Goal: Information Seeking & Learning: Learn about a topic

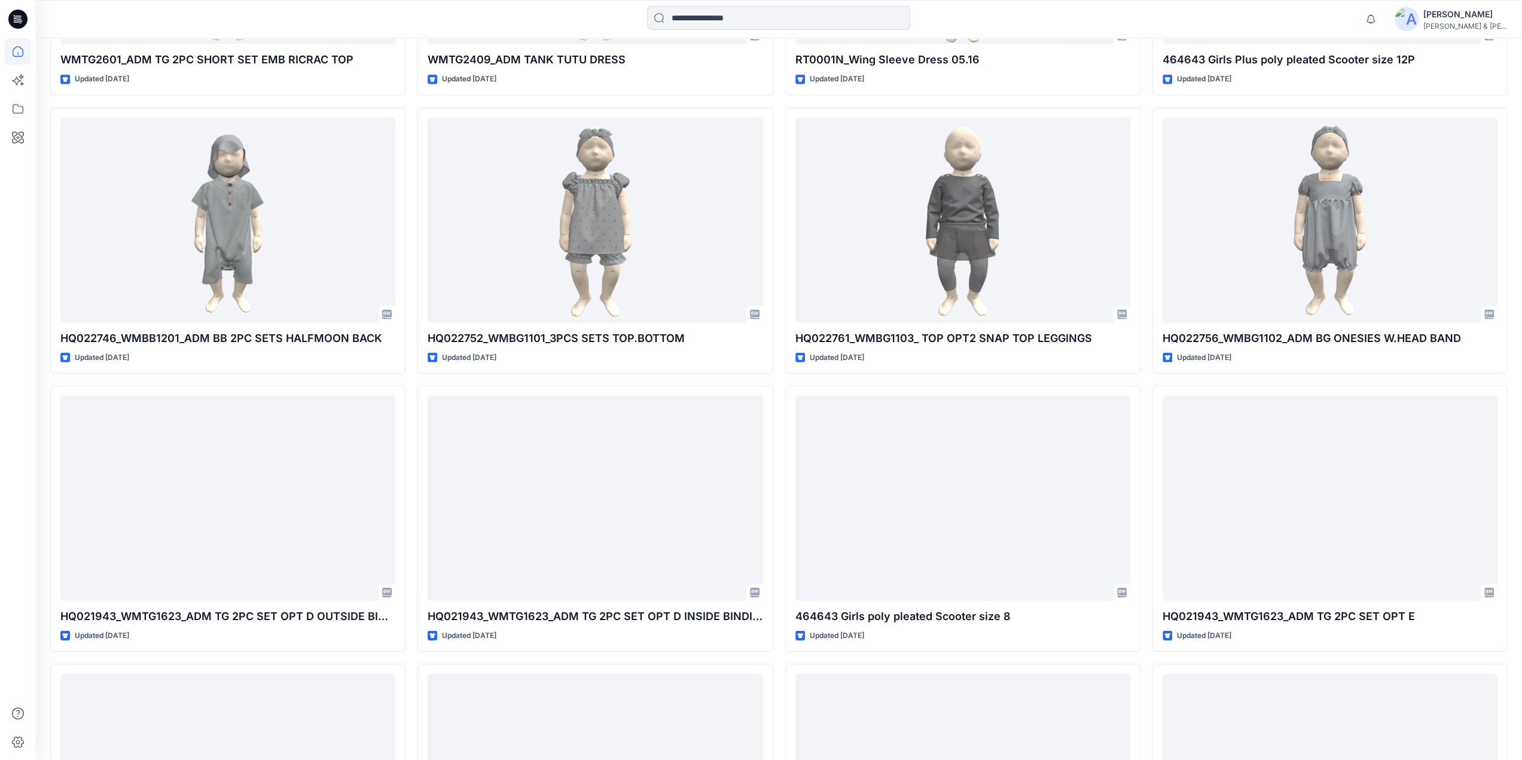
scroll to position [3419, 0]
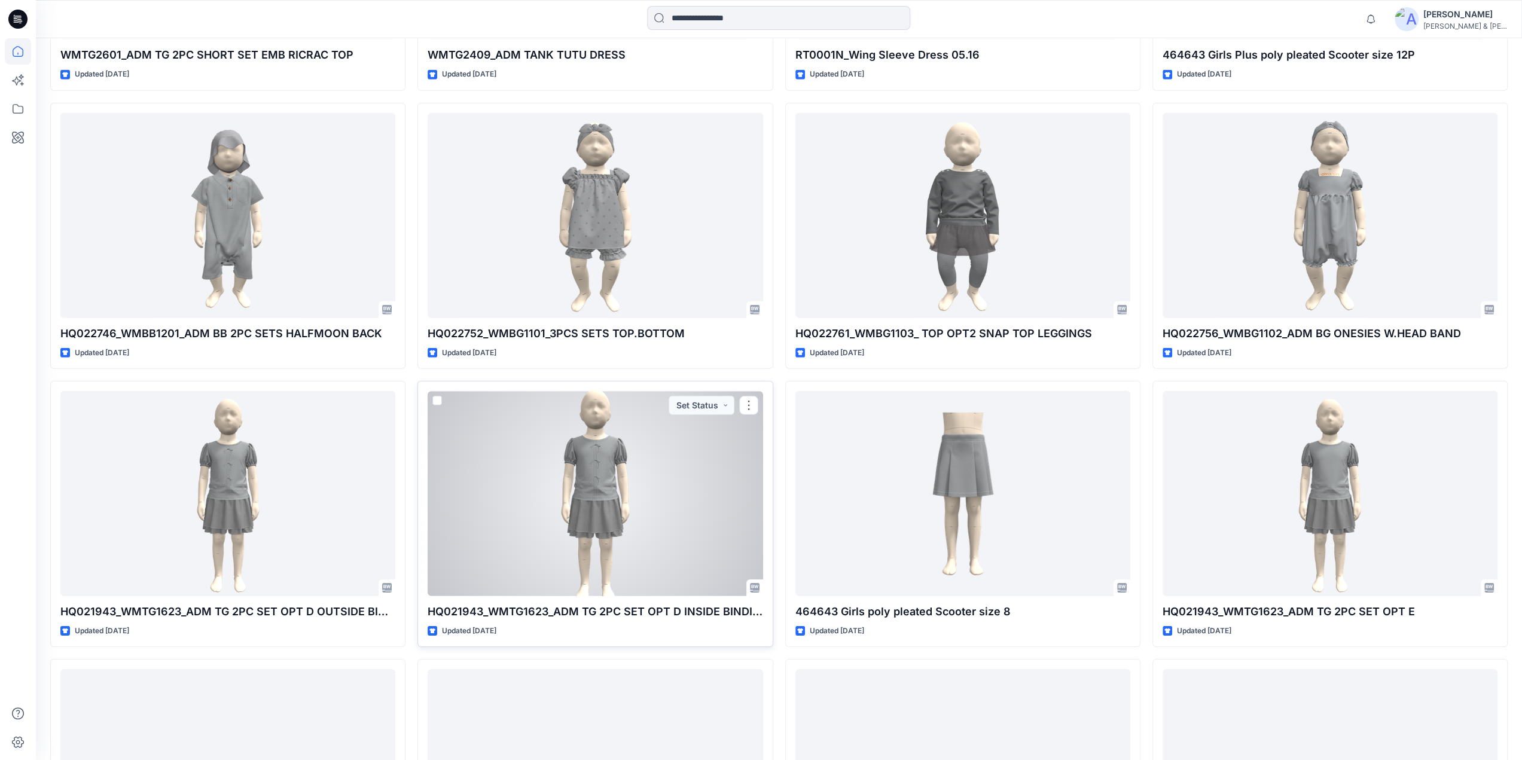
click at [597, 467] on div at bounding box center [595, 493] width 335 height 205
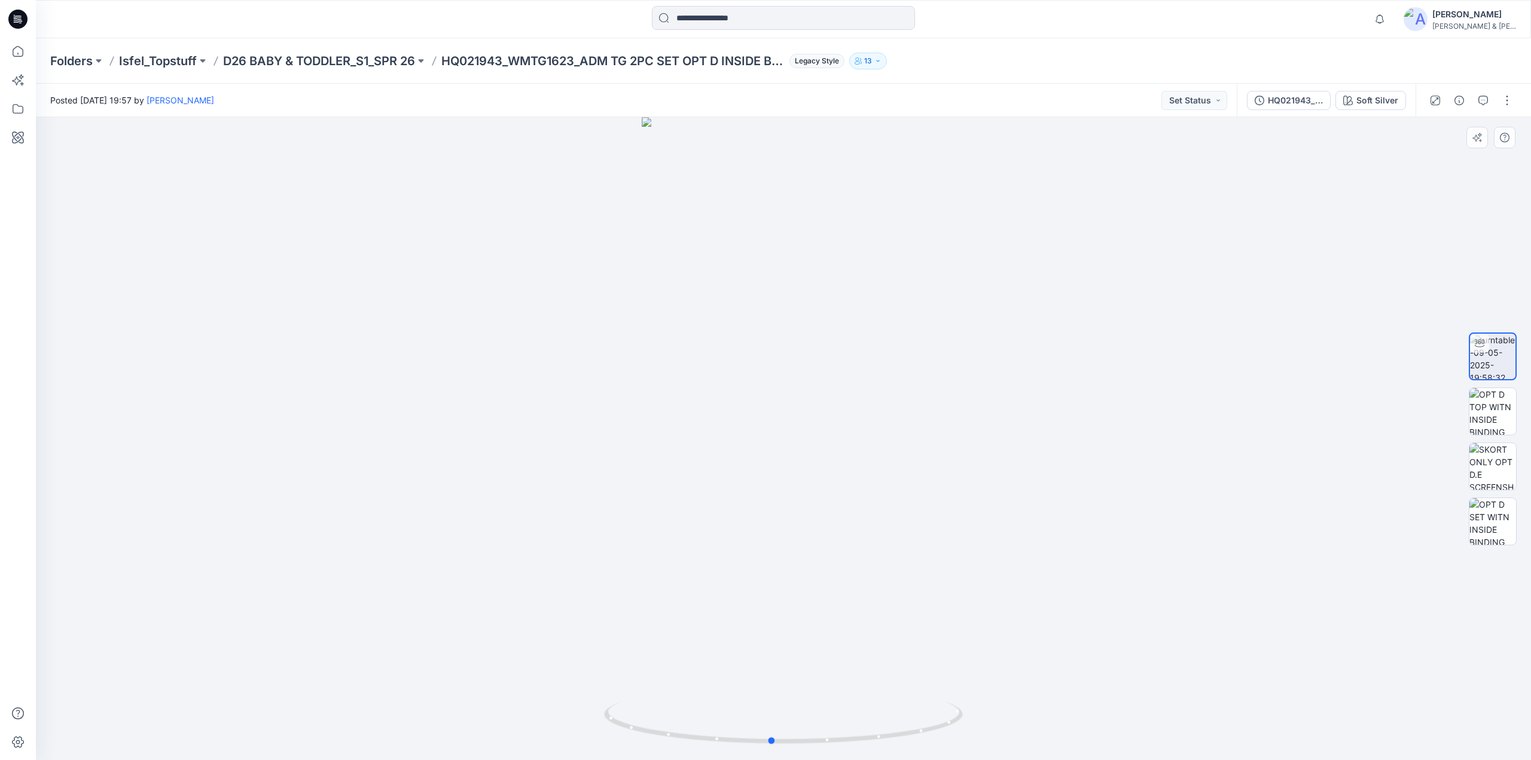
drag, startPoint x: 808, startPoint y: 477, endPoint x: 797, endPoint y: 469, distance: 14.6
click at [797, 469] on div at bounding box center [783, 438] width 1495 height 643
click at [289, 57] on p "D26 BABY & TODDLER_S1_SPR 26" at bounding box center [319, 61] width 192 height 17
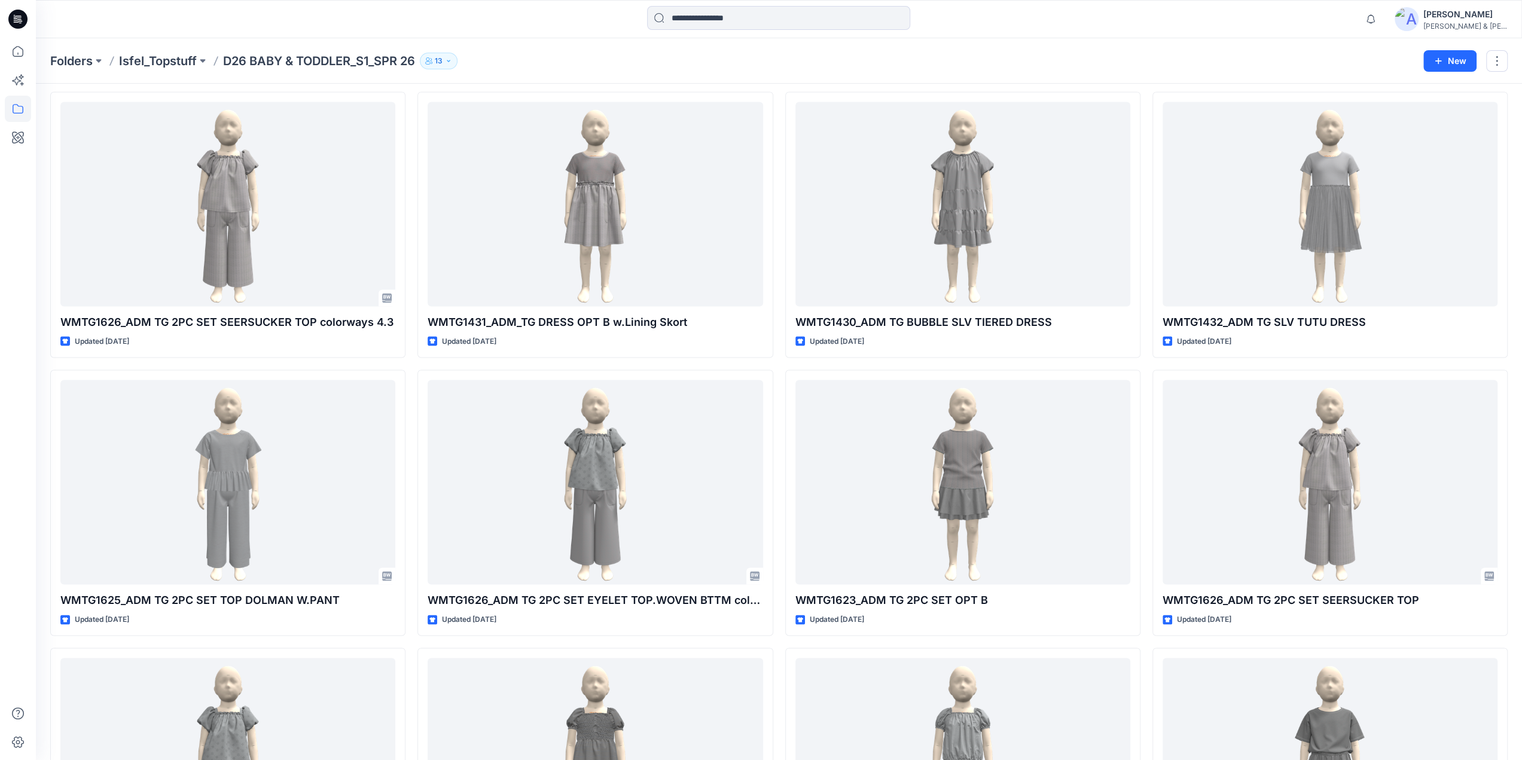
scroll to position [1966, 0]
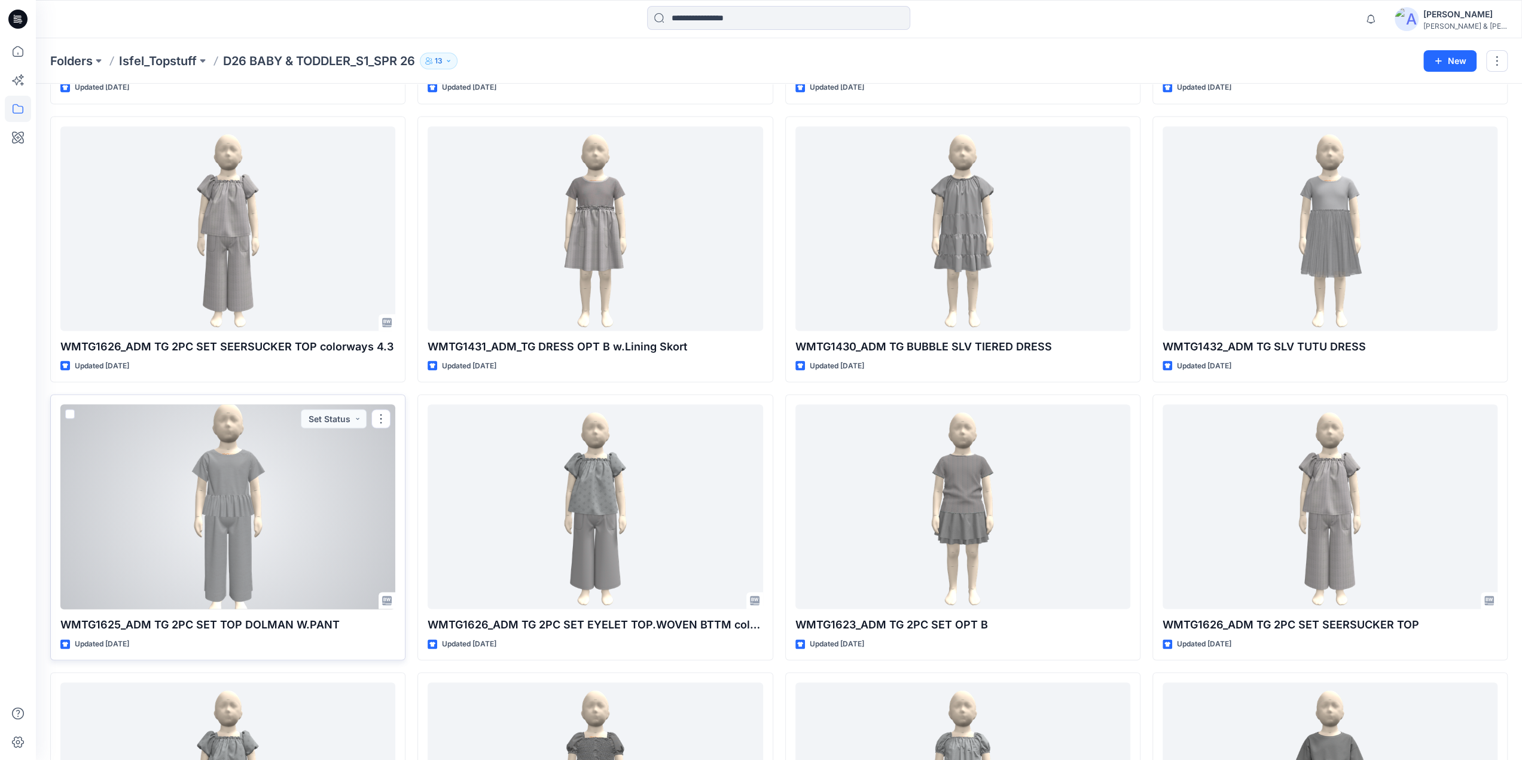
click at [234, 527] on div at bounding box center [227, 506] width 335 height 205
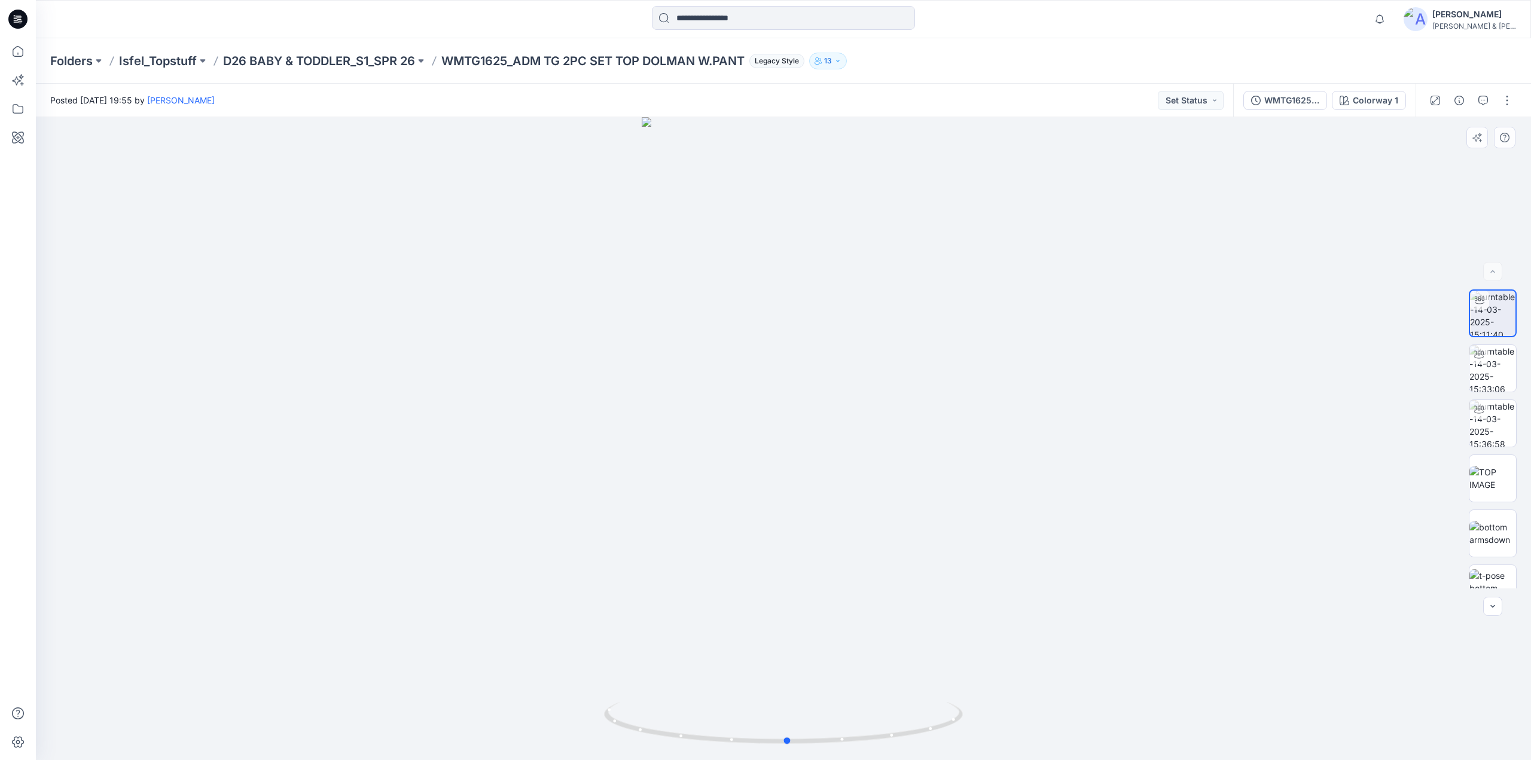
click at [847, 585] on div at bounding box center [783, 438] width 1495 height 643
click at [348, 55] on p "D26 BABY & TODDLER_S1_SPR 26" at bounding box center [319, 61] width 192 height 17
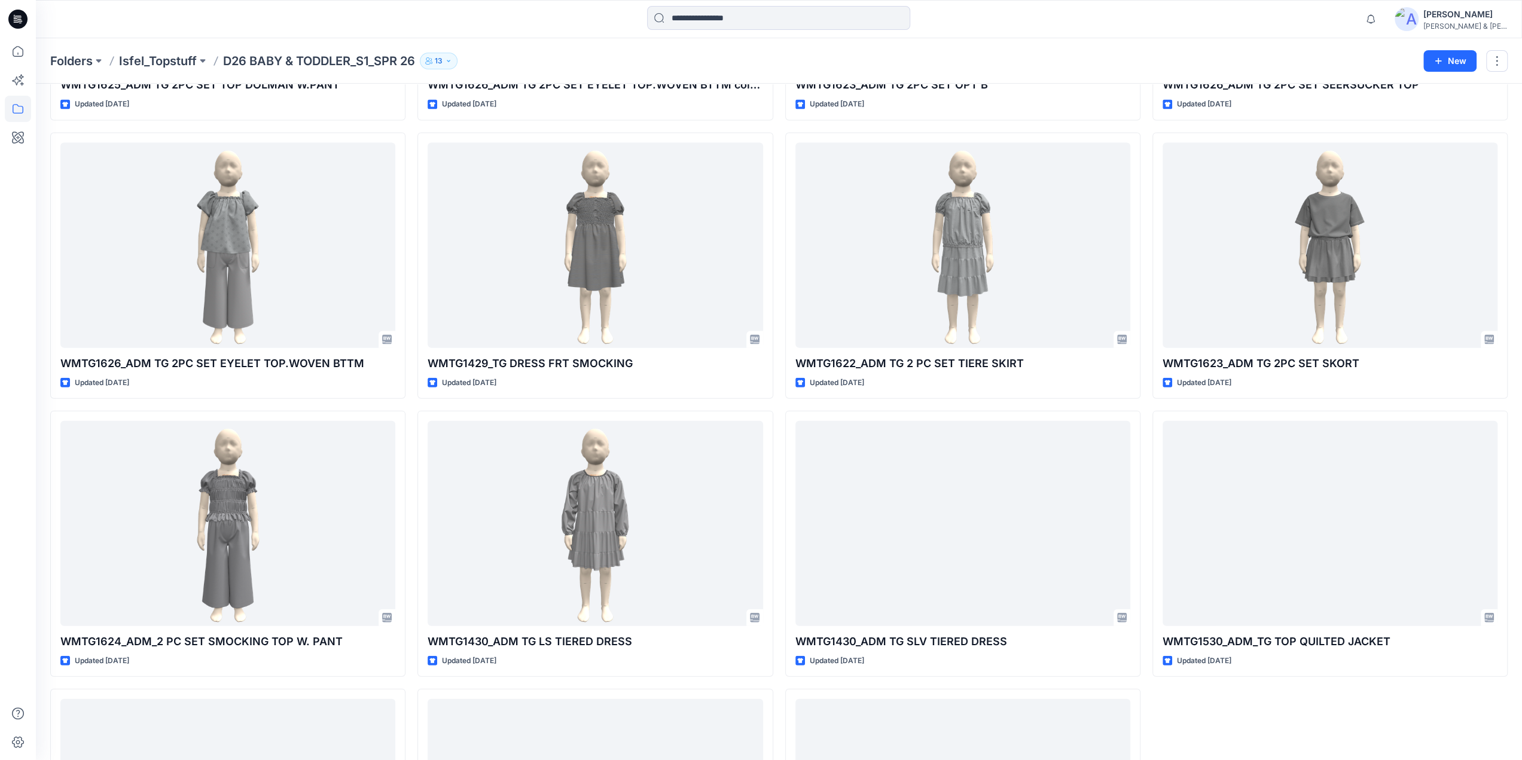
scroll to position [2507, 0]
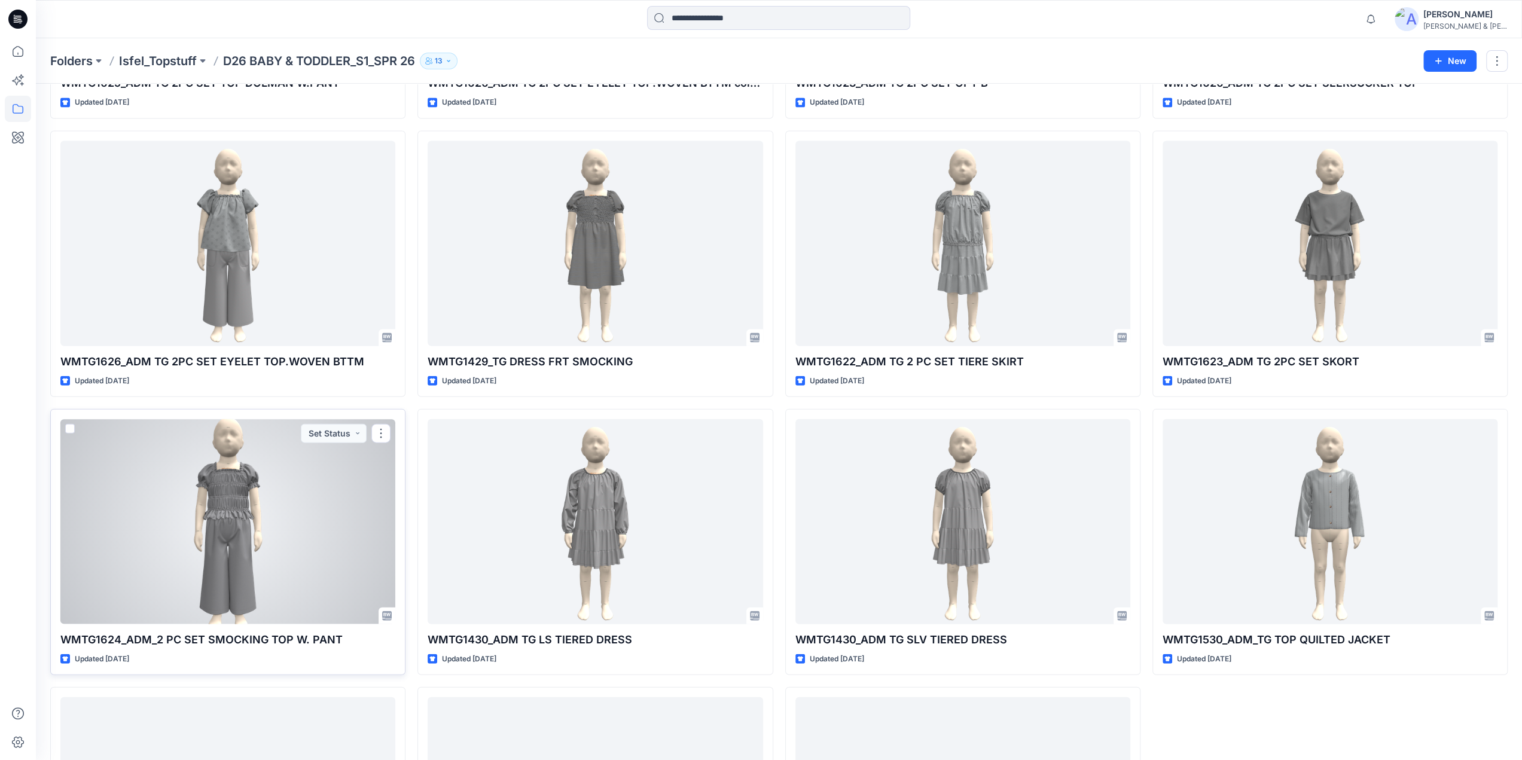
click at [227, 544] on div at bounding box center [227, 521] width 335 height 205
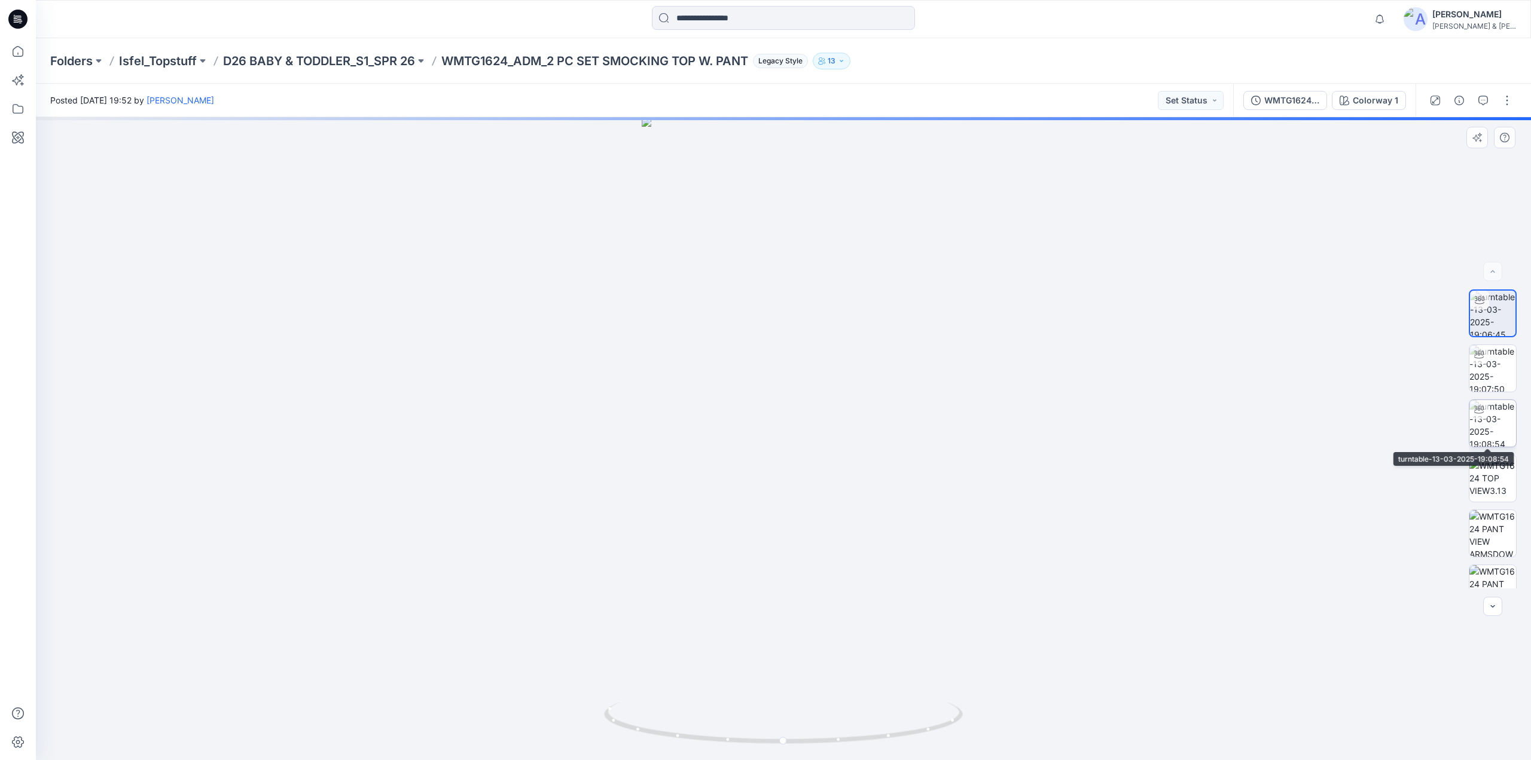
click at [1493, 422] on img at bounding box center [1492, 423] width 47 height 47
drag, startPoint x: 832, startPoint y: 606, endPoint x: 829, endPoint y: 594, distance: 12.5
click at [829, 594] on div at bounding box center [783, 438] width 1495 height 643
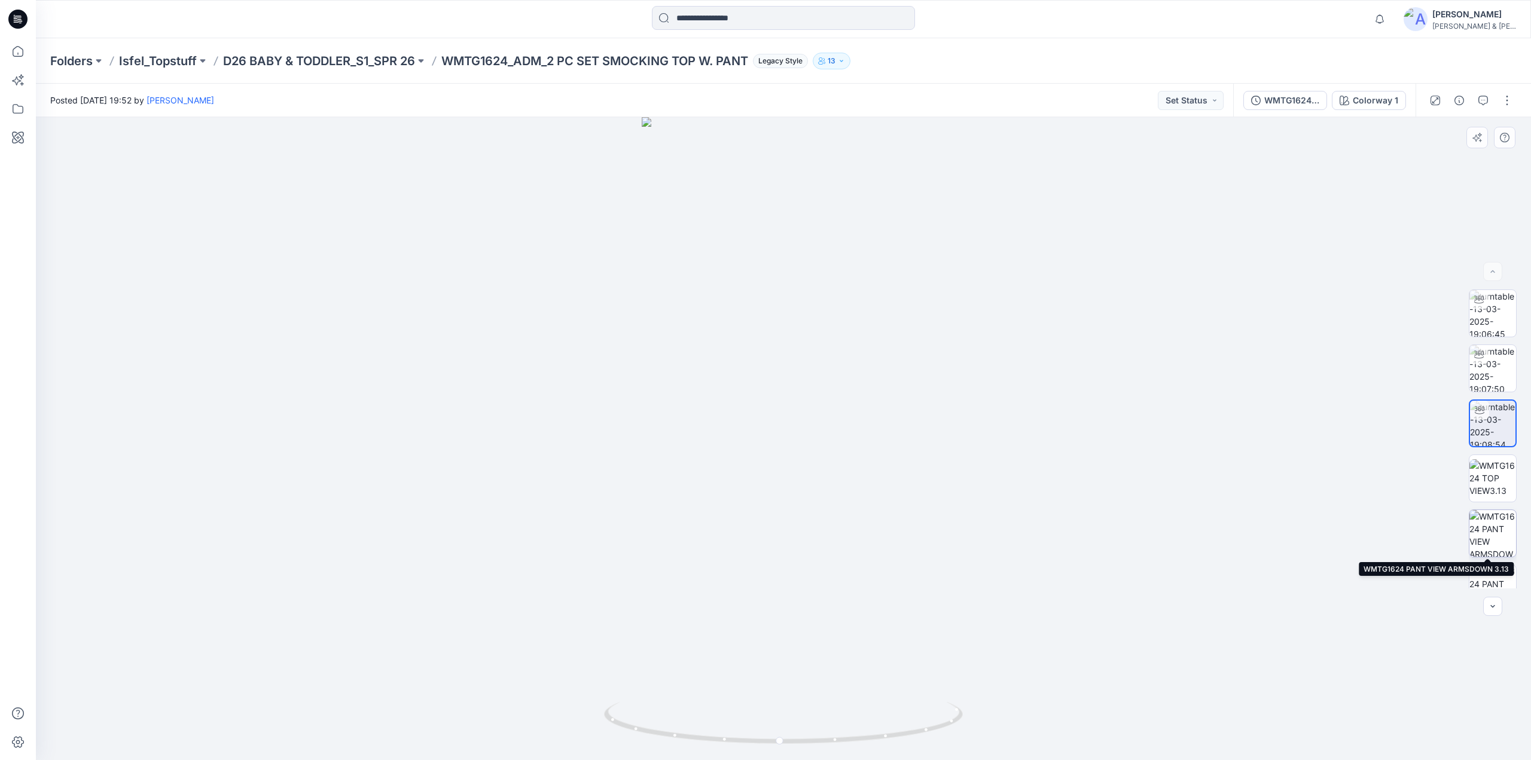
click at [1491, 533] on img at bounding box center [1492, 533] width 47 height 47
click at [350, 64] on p "D26 BABY & TODDLER_S1_SPR 26" at bounding box center [319, 61] width 192 height 17
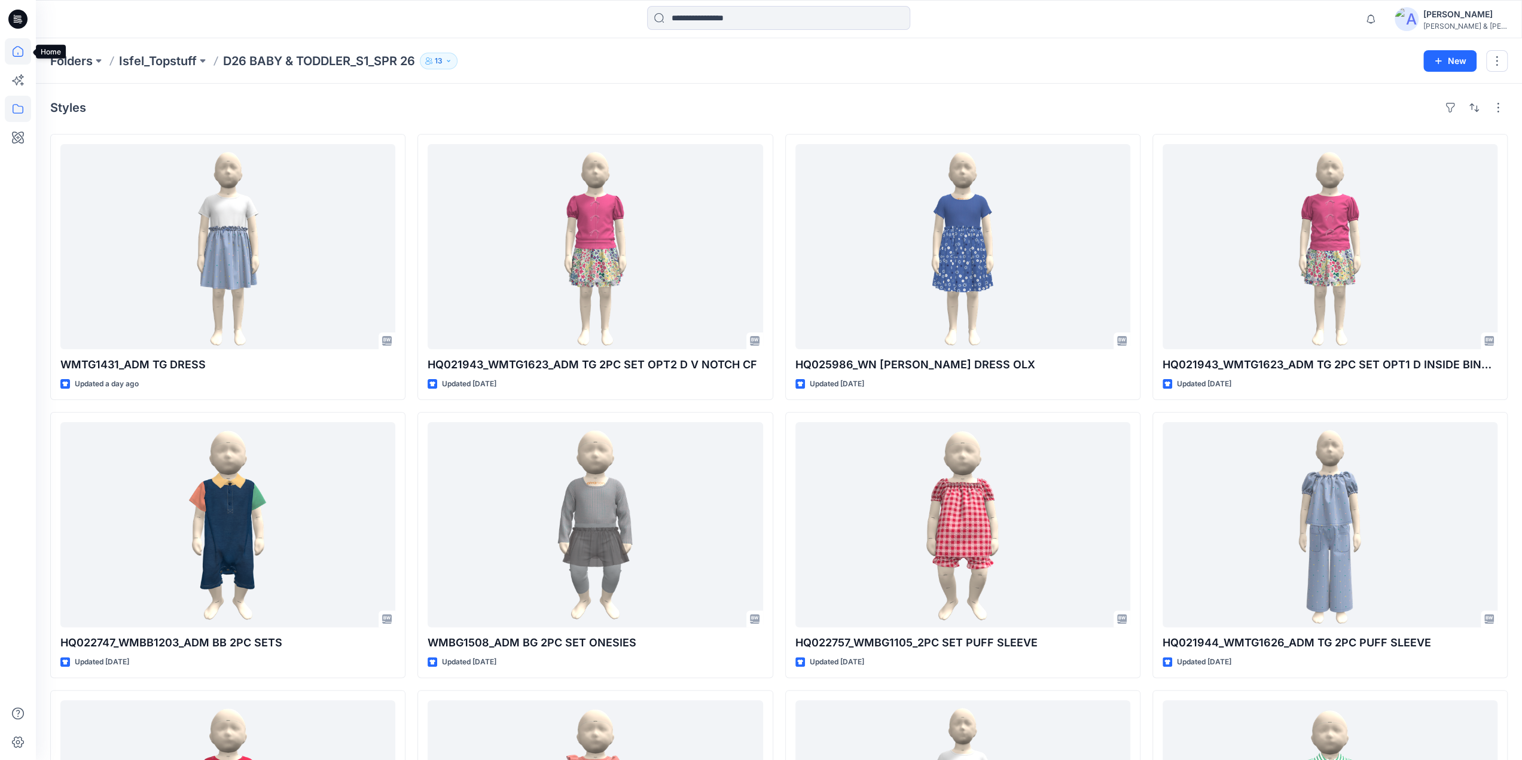
click at [21, 55] on icon at bounding box center [18, 51] width 26 height 26
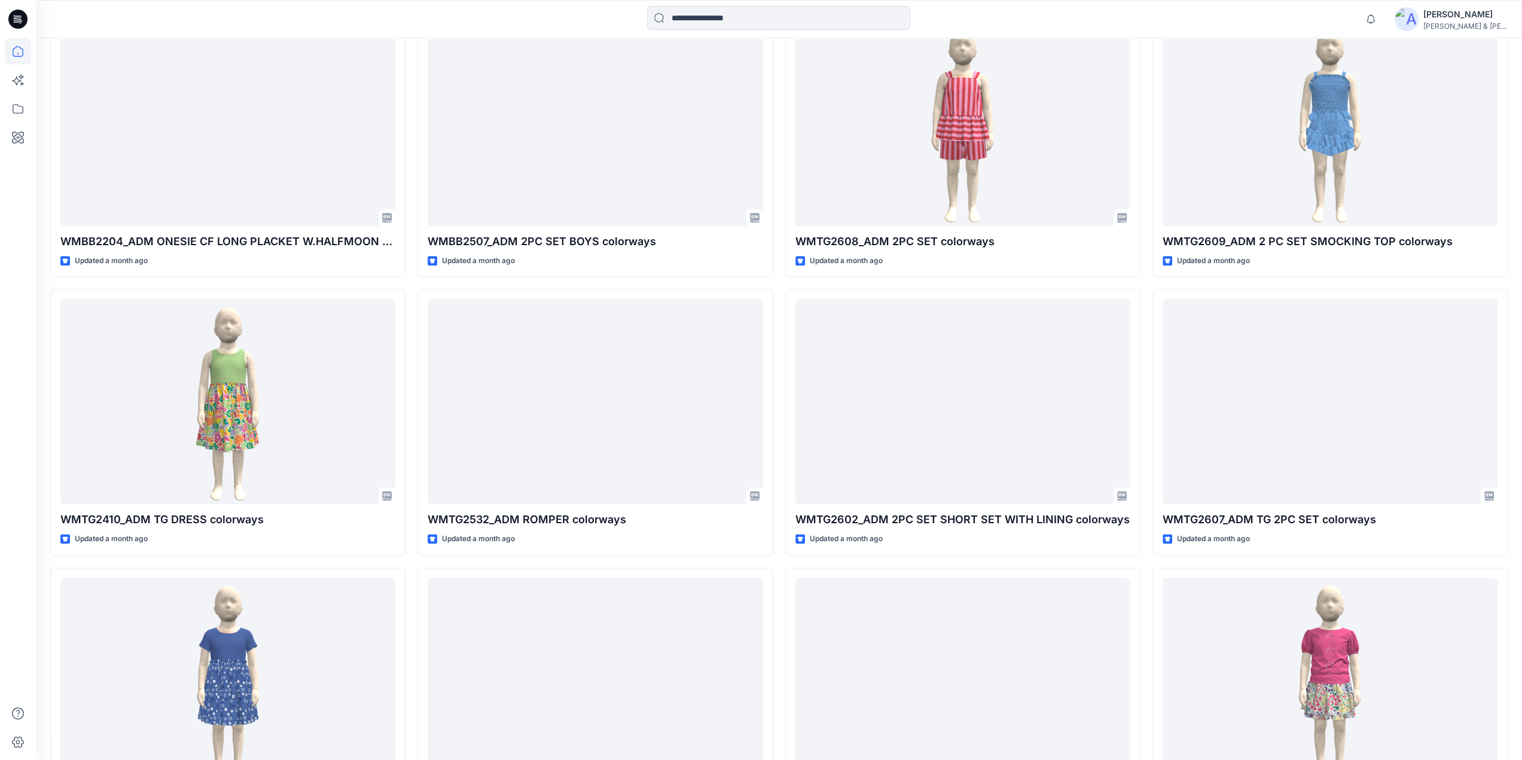
scroll to position [1306, 0]
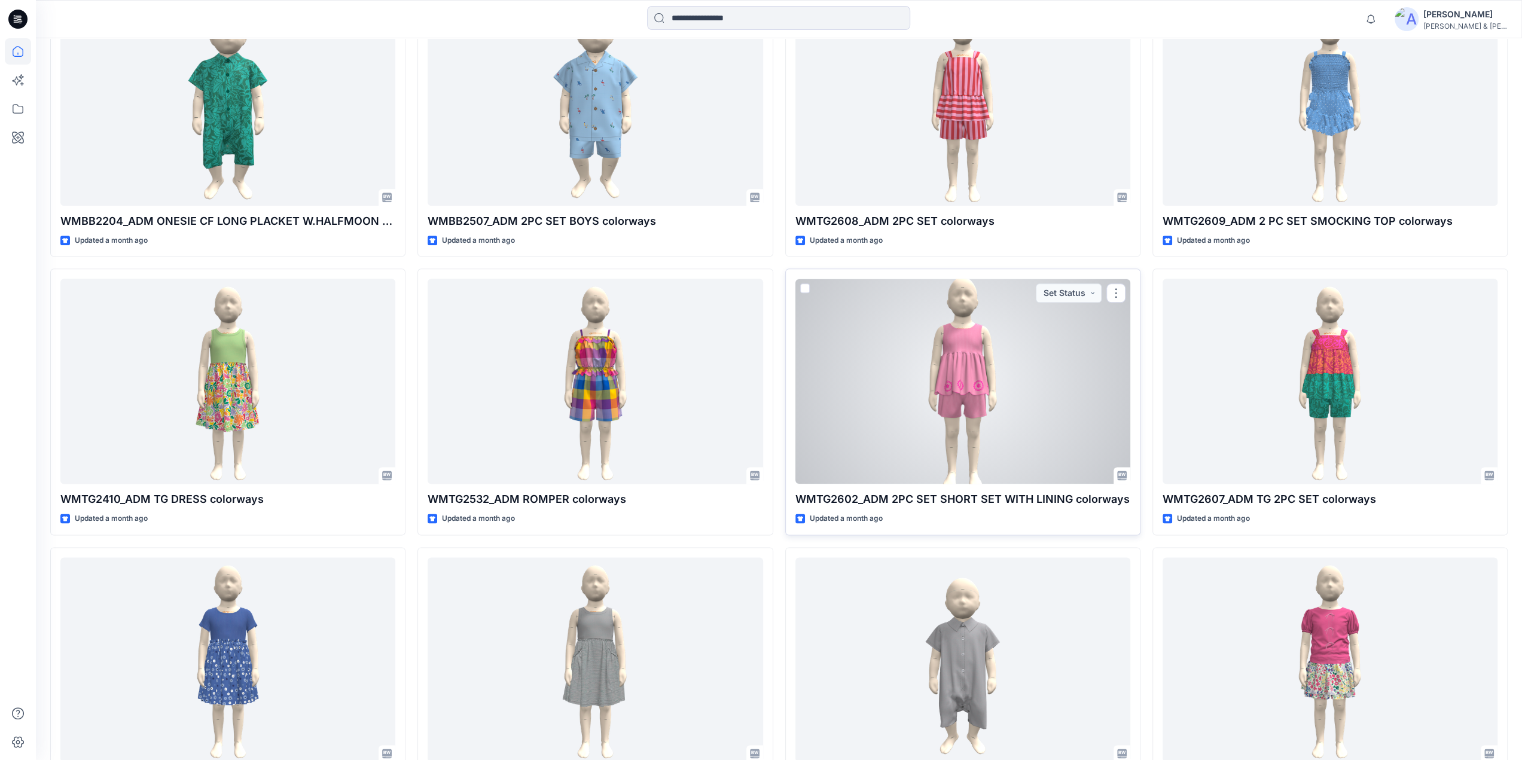
click at [968, 407] on div at bounding box center [962, 381] width 335 height 205
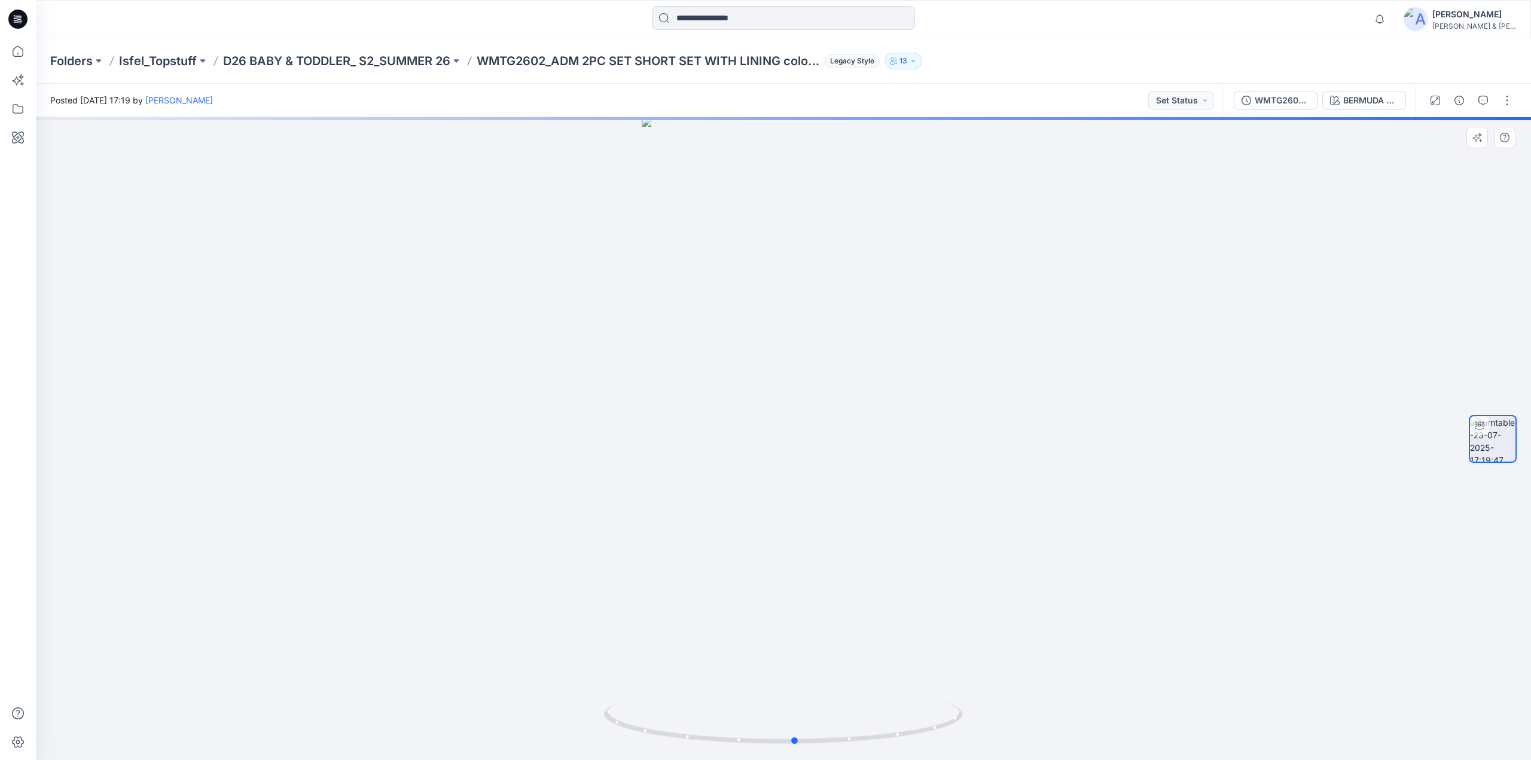
drag, startPoint x: 821, startPoint y: 461, endPoint x: 833, endPoint y: 460, distance: 12.0
click at [833, 460] on div at bounding box center [783, 438] width 1495 height 643
click at [353, 53] on p "D26 BABY & TODDLER_ S2_SUMMER 26" at bounding box center [336, 61] width 227 height 17
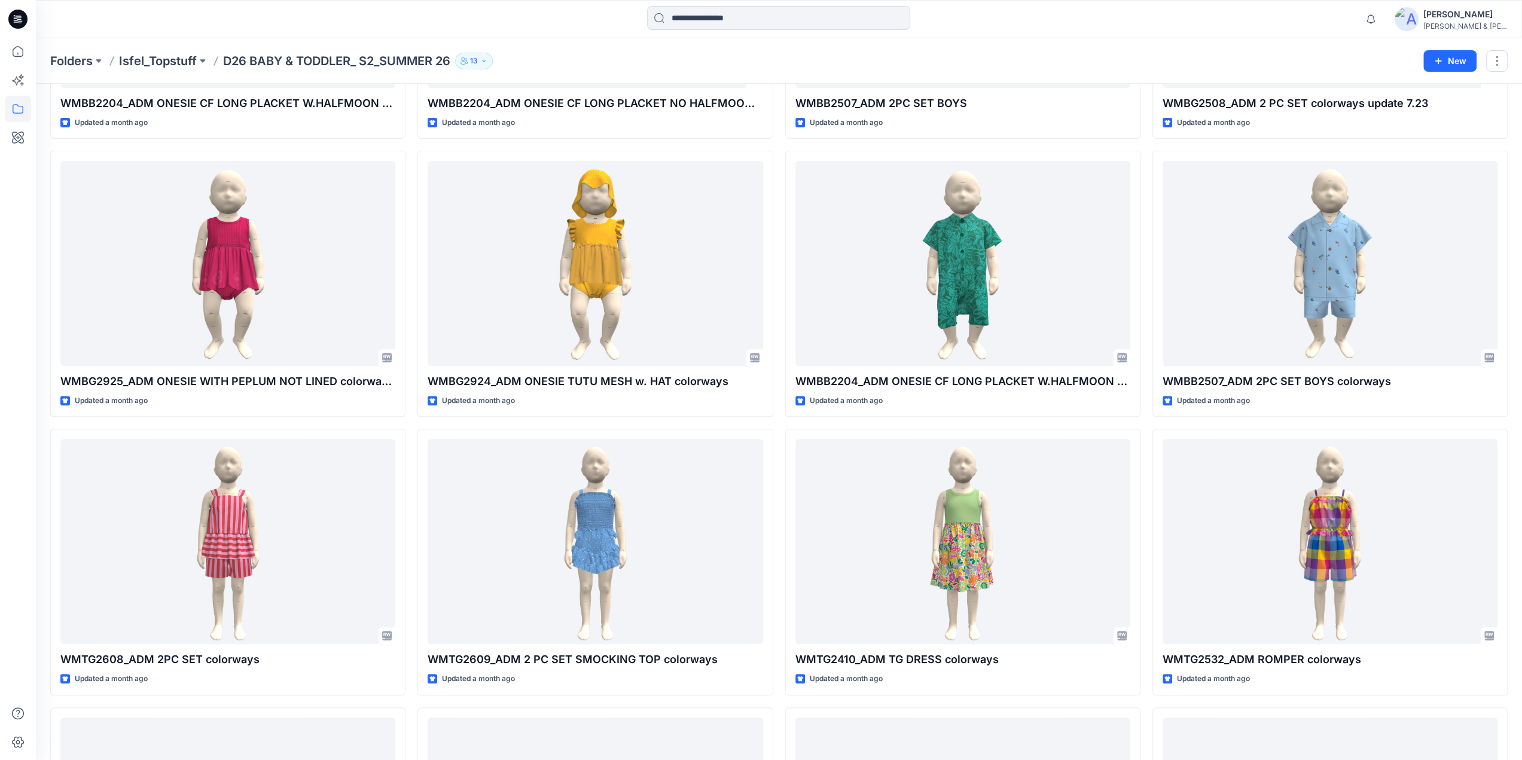
scroll to position [262, 0]
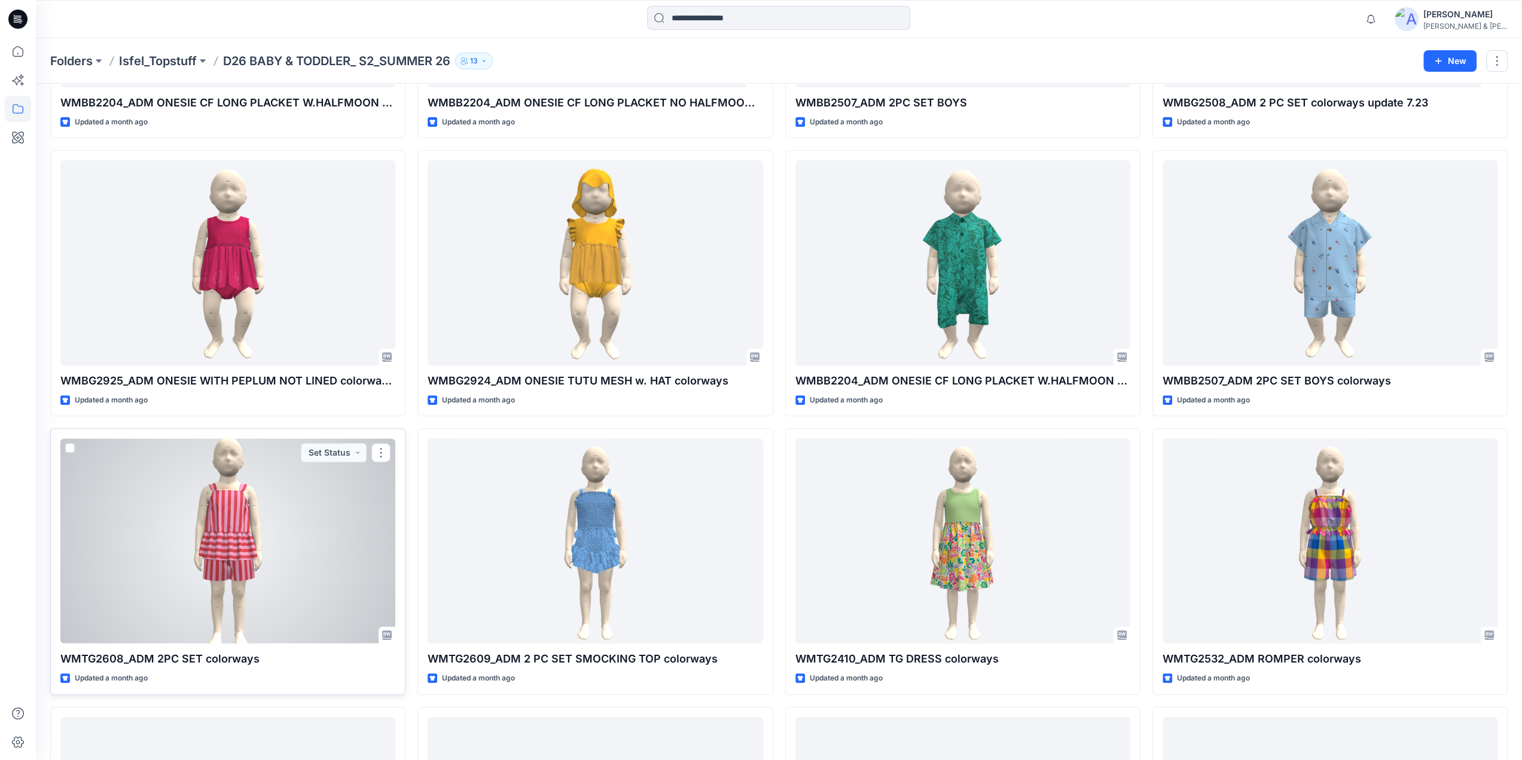
click at [234, 524] on div at bounding box center [227, 540] width 335 height 205
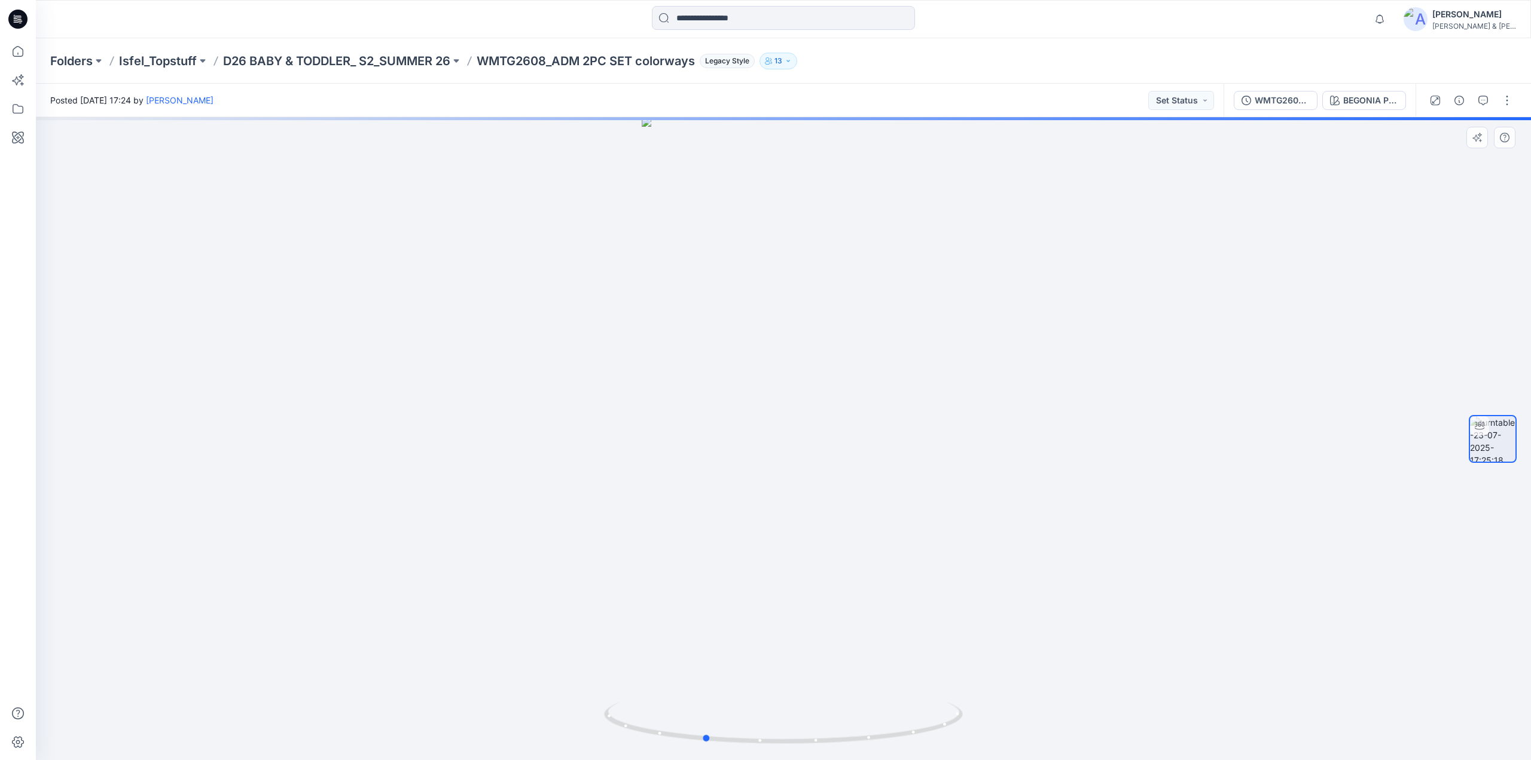
drag, startPoint x: 846, startPoint y: 494, endPoint x: 766, endPoint y: 493, distance: 79.5
click at [766, 493] on div at bounding box center [783, 438] width 1495 height 643
click at [421, 63] on p "D26 BABY & TODDLER_ S2_SUMMER 26" at bounding box center [336, 61] width 227 height 17
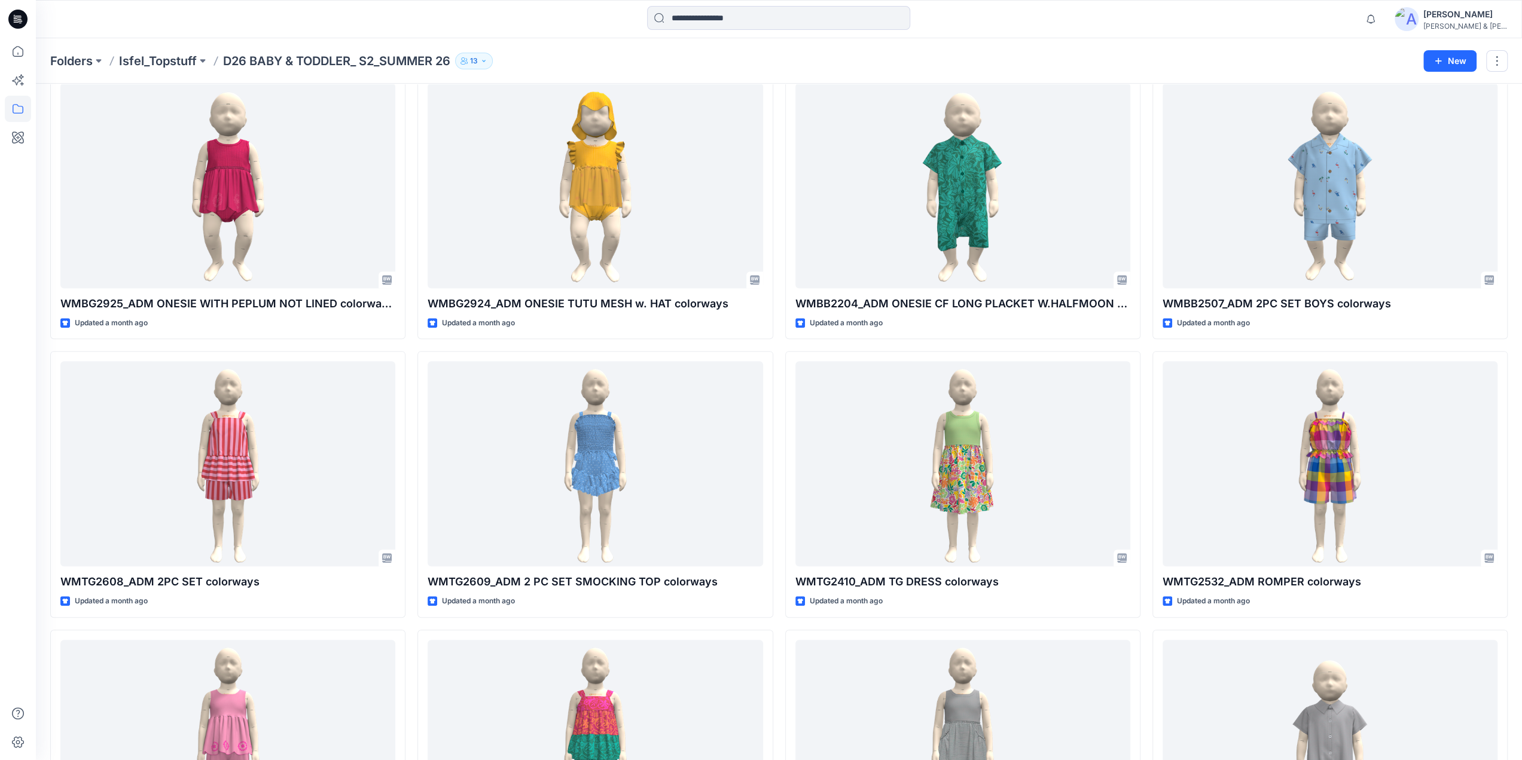
scroll to position [367, 0]
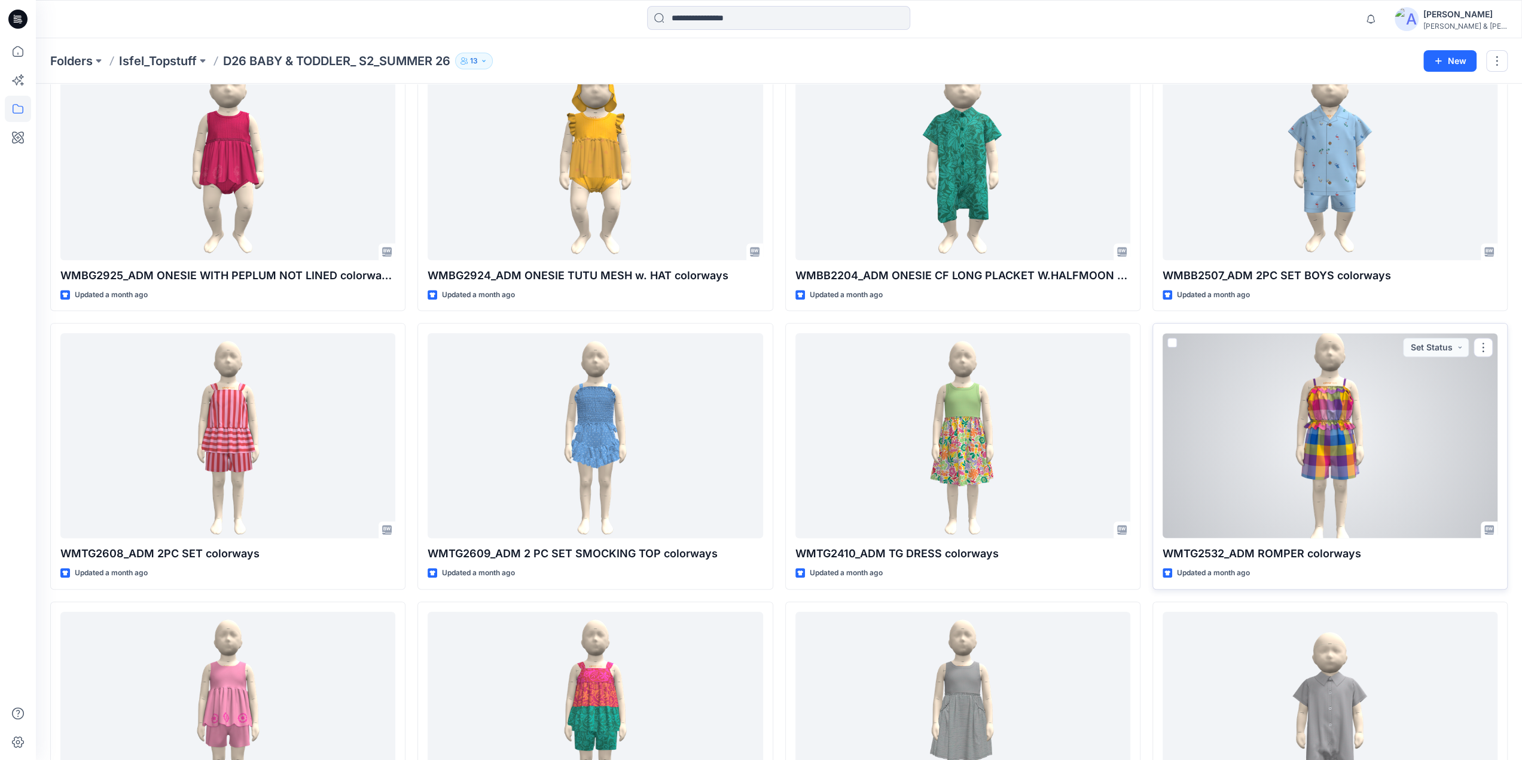
click at [1316, 442] on div at bounding box center [1329, 435] width 335 height 205
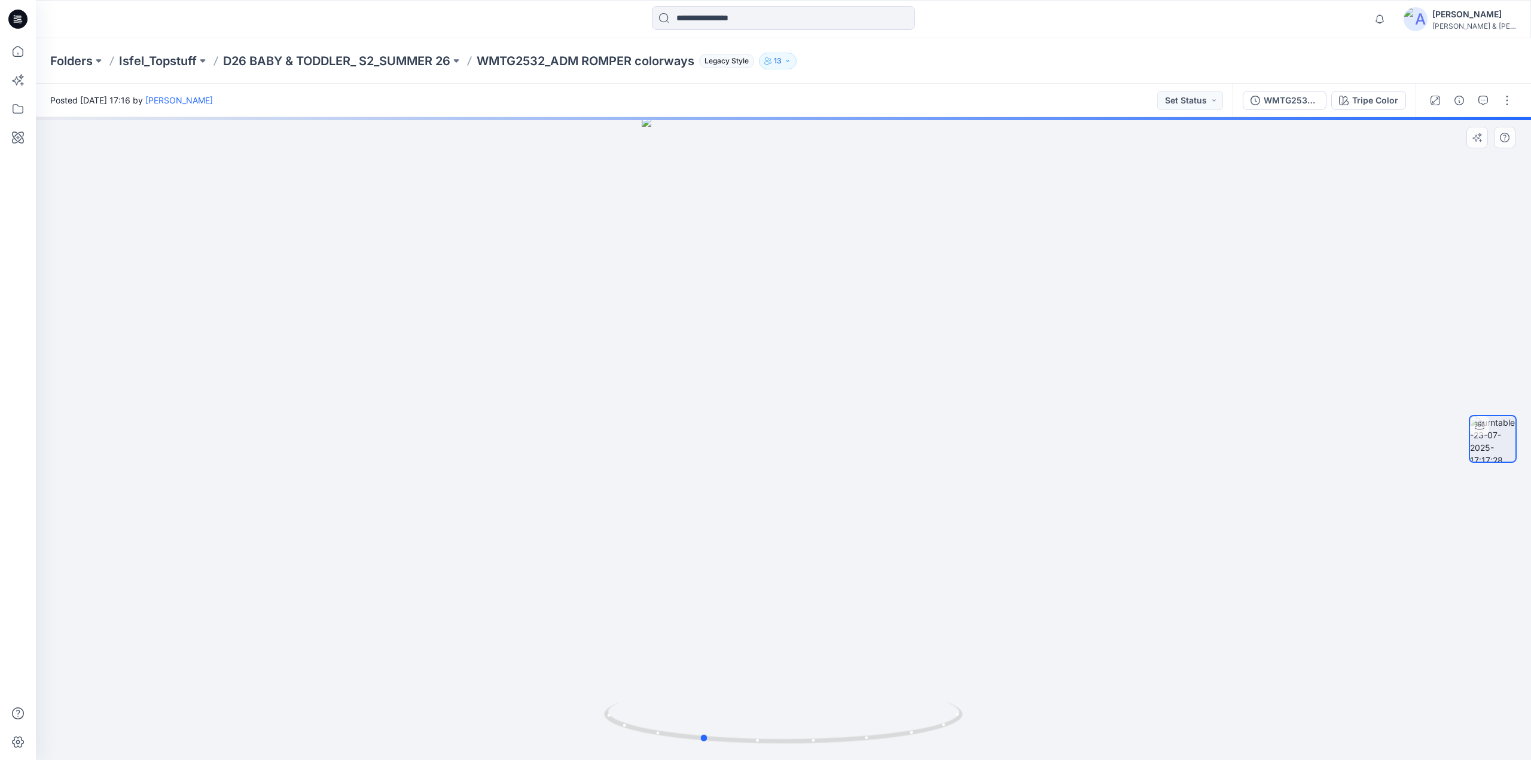
drag, startPoint x: 846, startPoint y: 430, endPoint x: 764, endPoint y: 430, distance: 81.9
click at [764, 430] on div at bounding box center [783, 438] width 1495 height 643
click at [398, 57] on p "D26 BABY & TODDLER_ S2_SUMMER 26" at bounding box center [336, 61] width 227 height 17
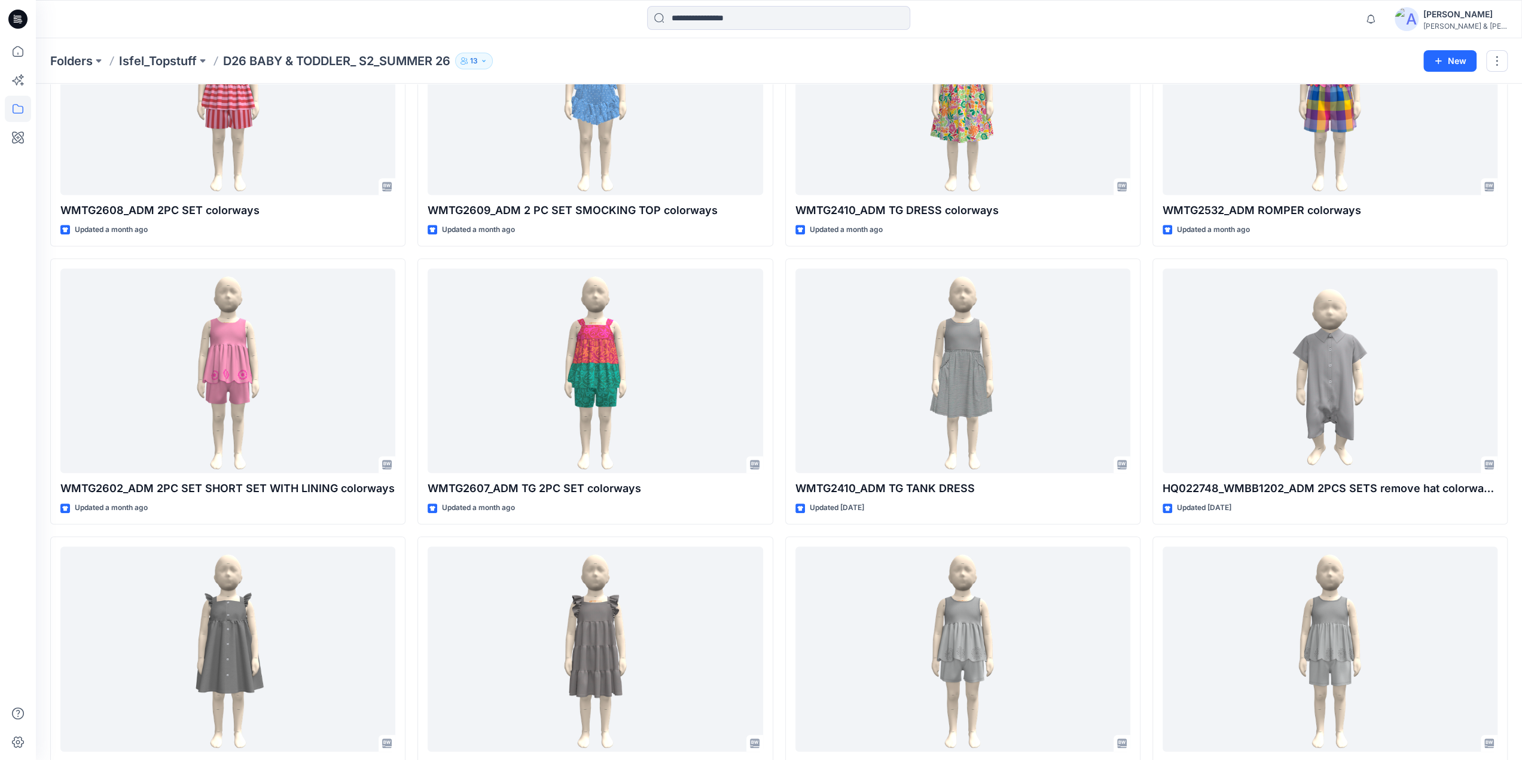
scroll to position [715, 0]
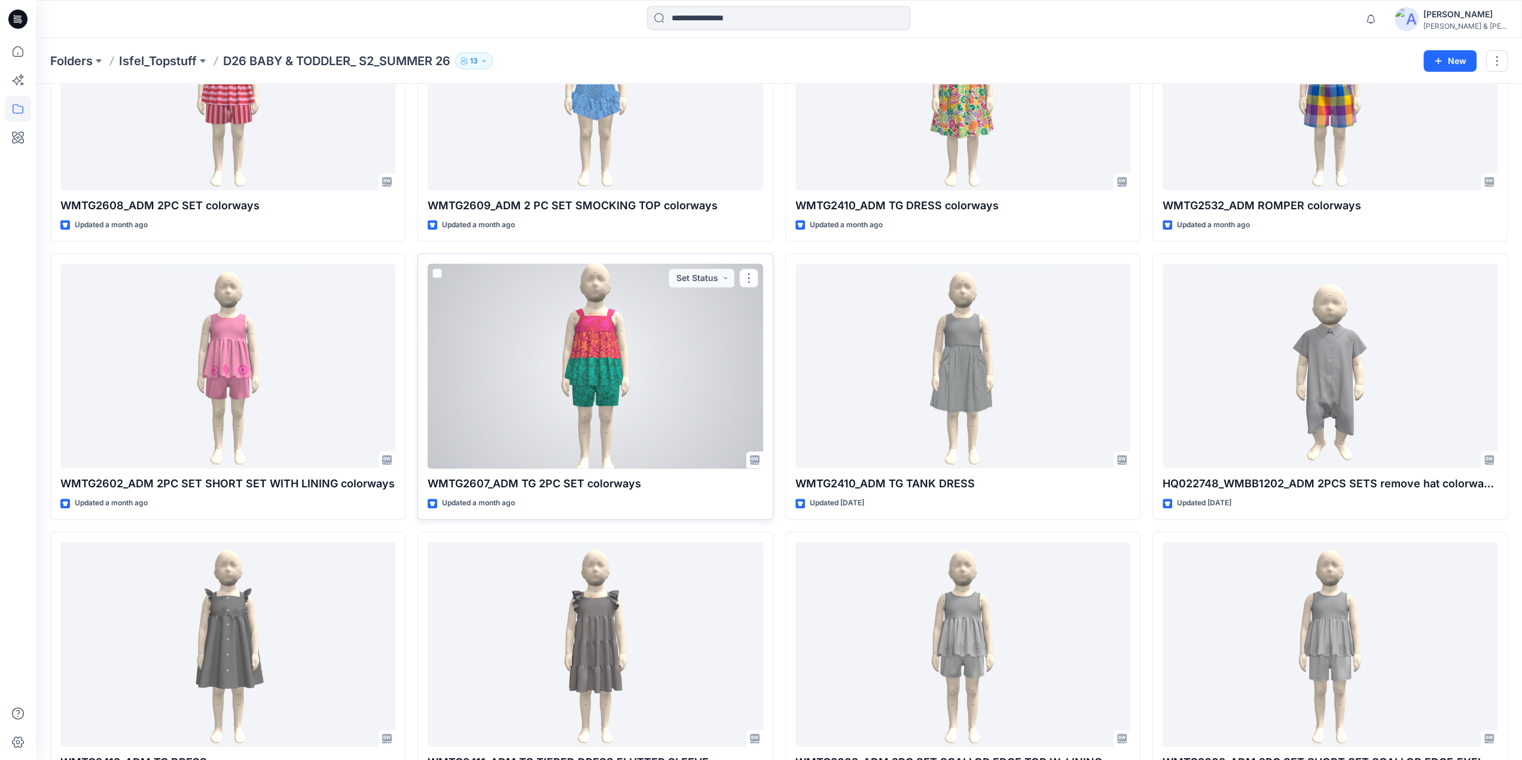
click at [587, 365] on div at bounding box center [595, 366] width 335 height 205
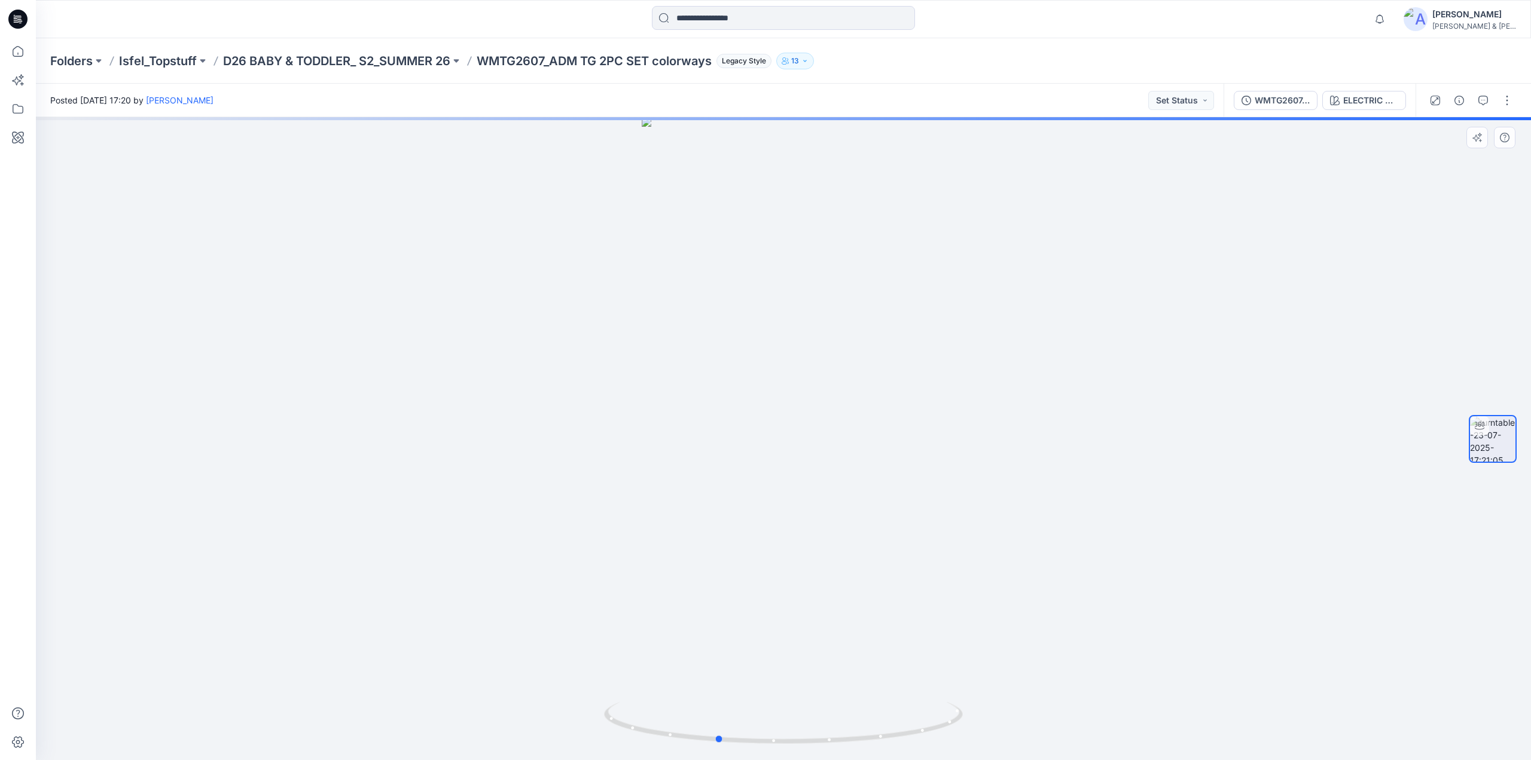
drag, startPoint x: 835, startPoint y: 459, endPoint x: 769, endPoint y: 459, distance: 66.4
click at [769, 459] on div at bounding box center [783, 438] width 1495 height 643
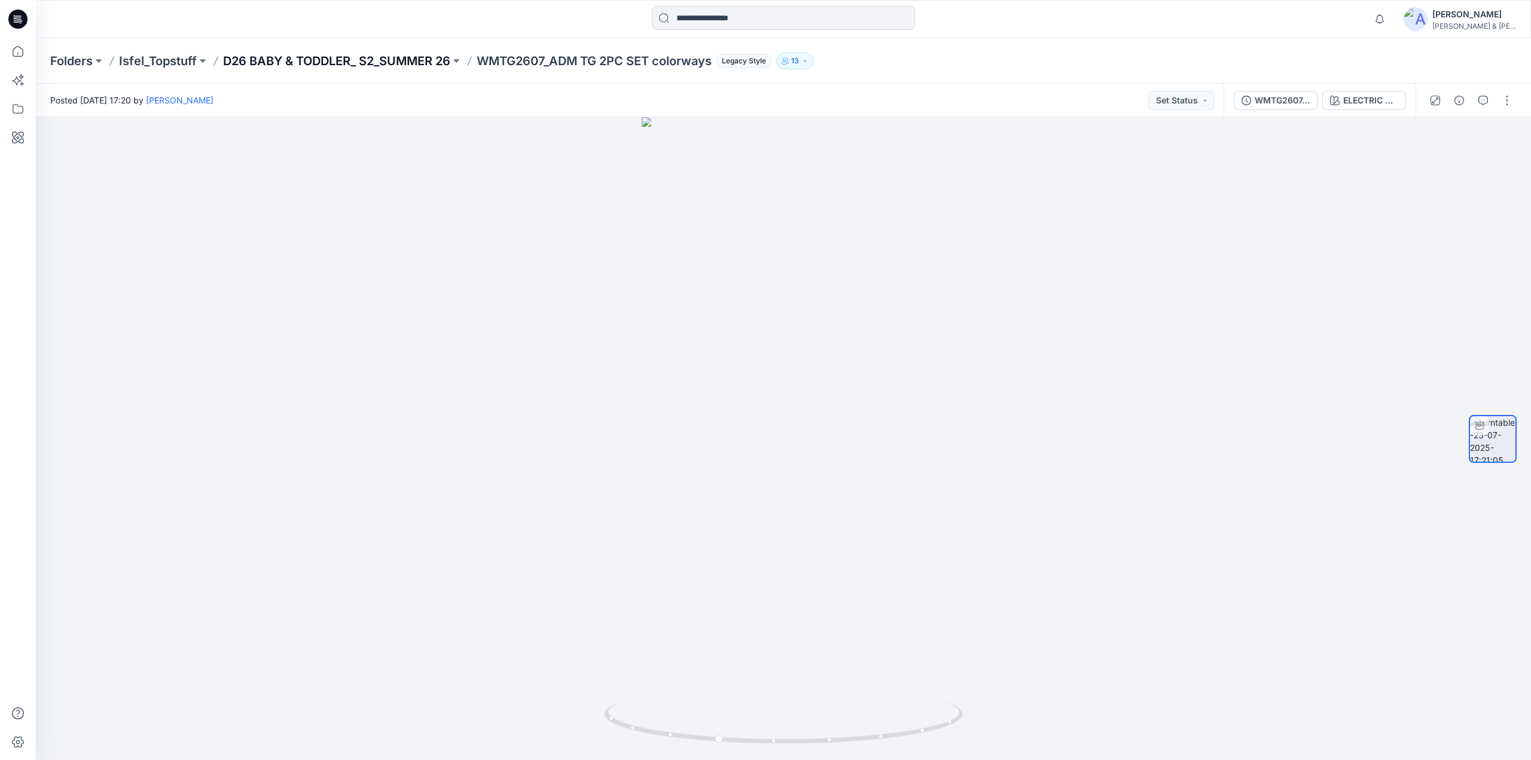
click at [428, 58] on p "D26 BABY & TODDLER_ S2_SUMMER 26" at bounding box center [336, 61] width 227 height 17
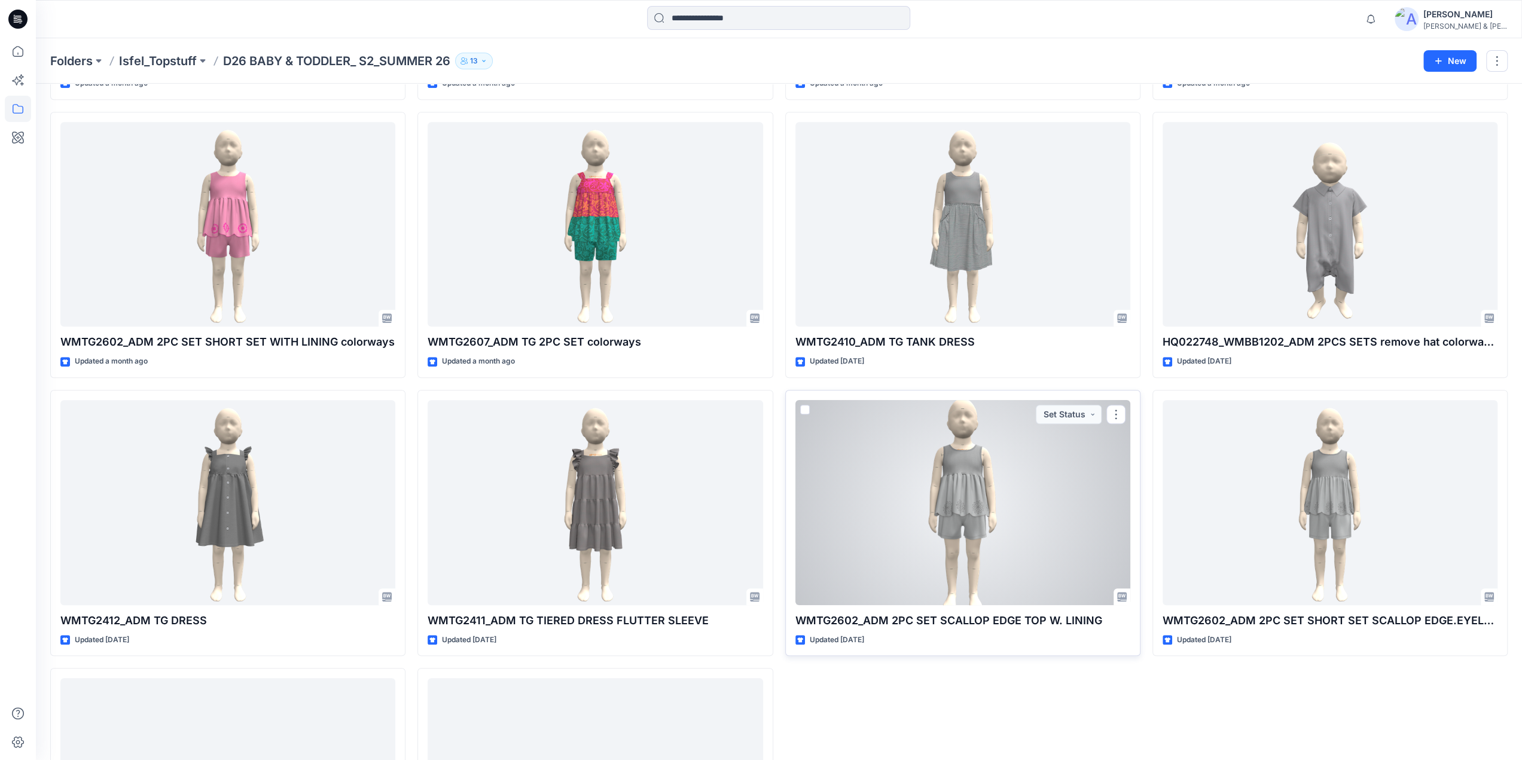
scroll to position [1043, 0]
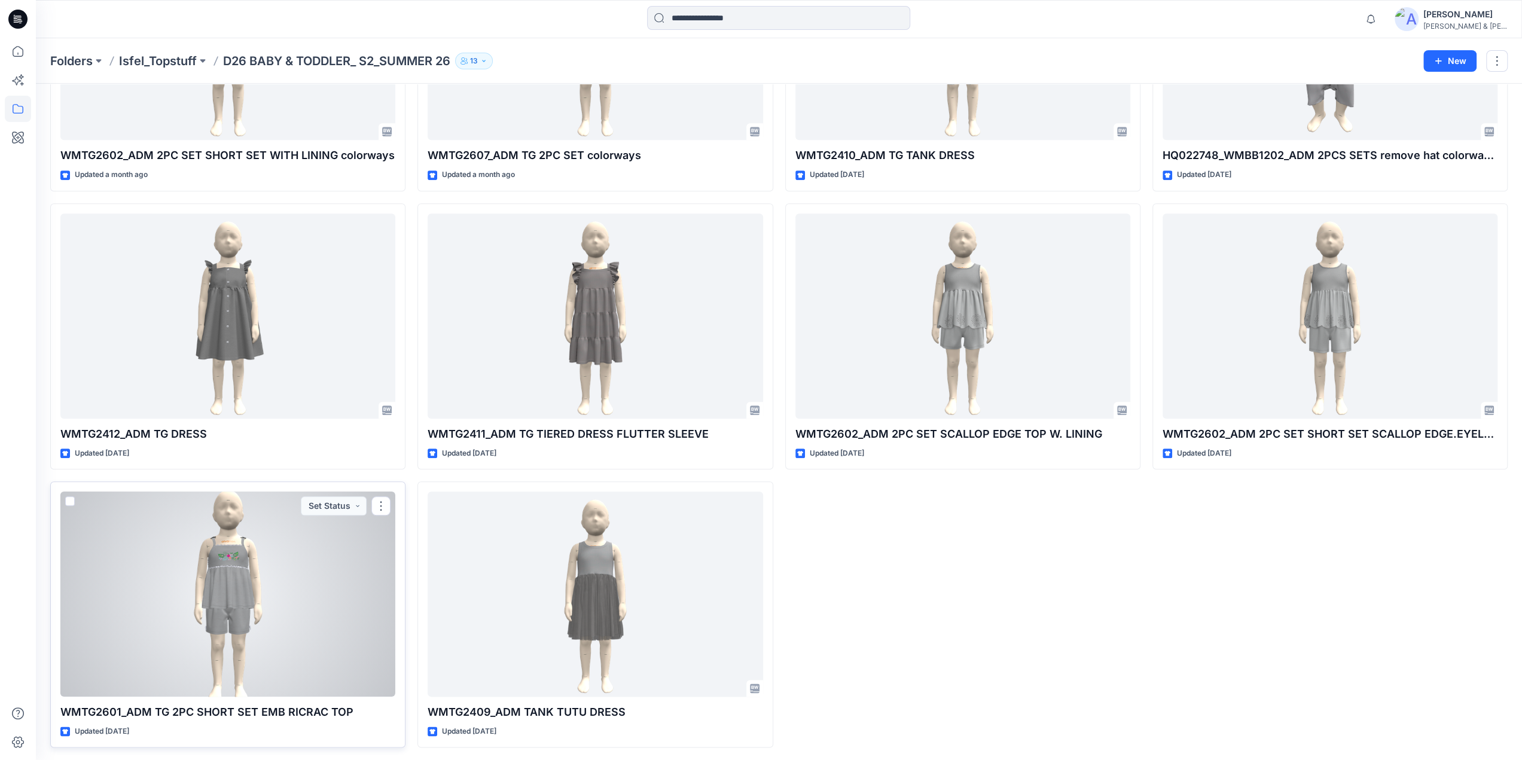
click at [261, 646] on div at bounding box center [227, 594] width 335 height 205
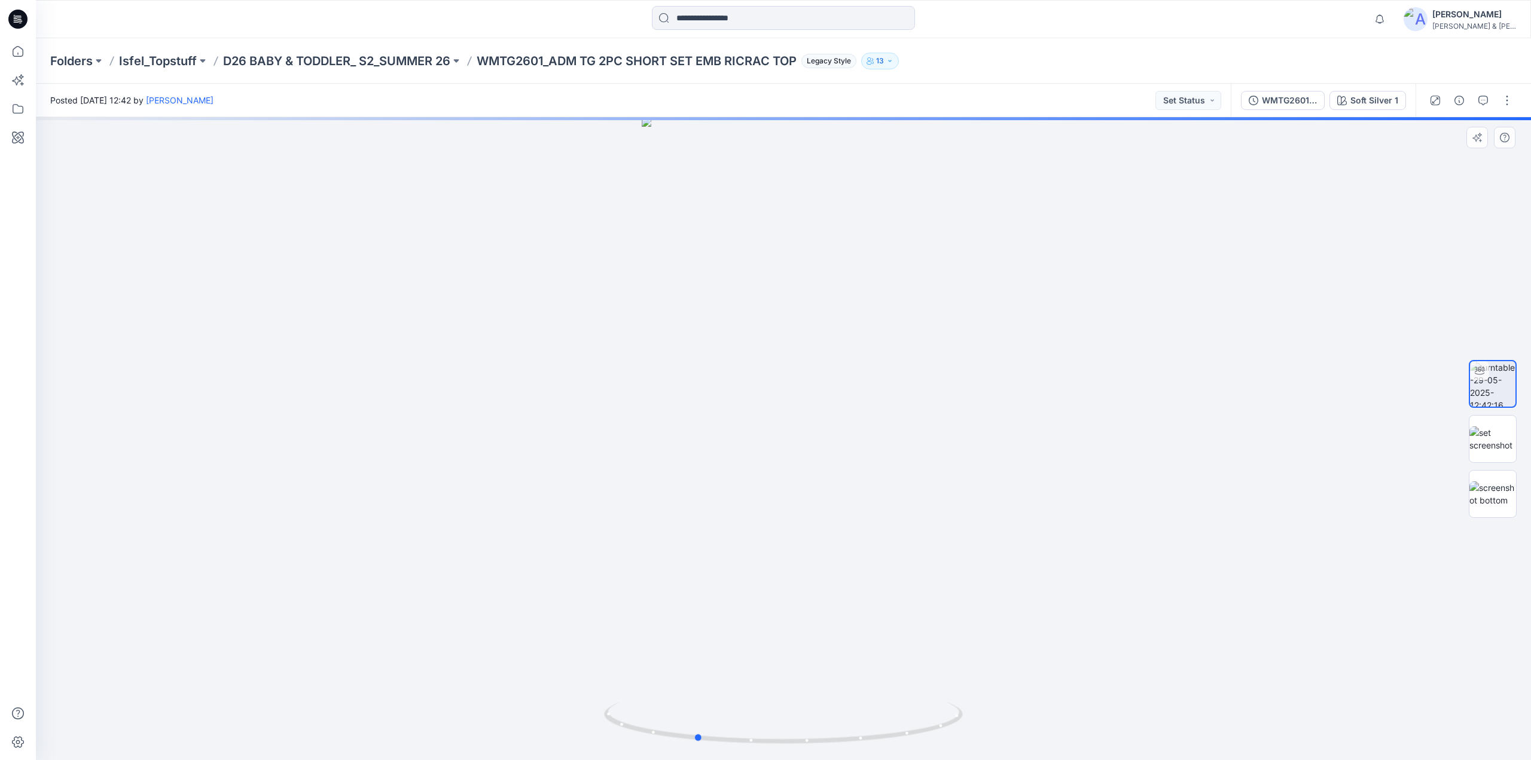
drag, startPoint x: 845, startPoint y: 471, endPoint x: 757, endPoint y: 463, distance: 88.2
click at [757, 463] on div at bounding box center [783, 438] width 1495 height 643
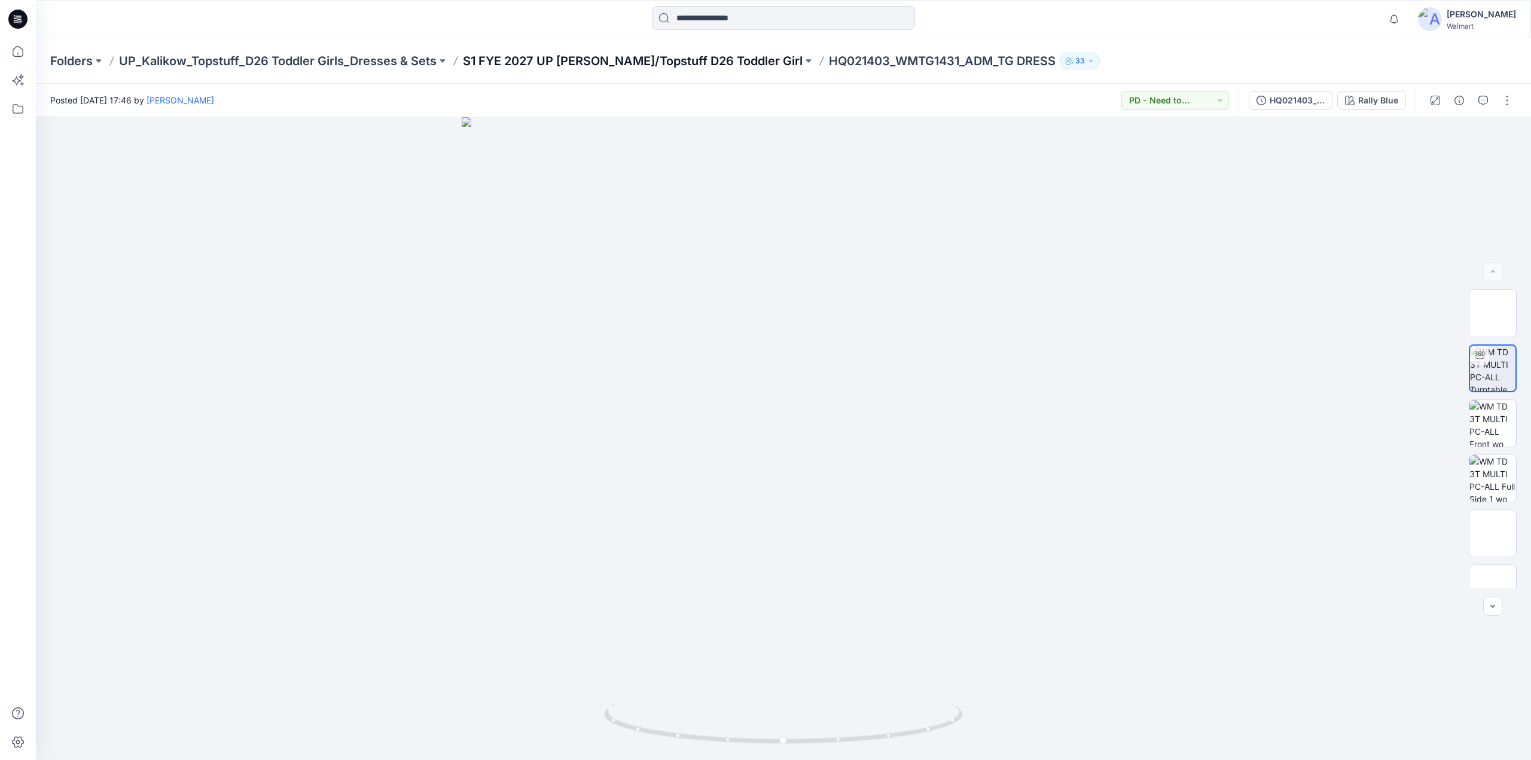
click at [525, 60] on p "S1 FYE 2027 UP Kalikow/Topstuff D26 Toddler Girl" at bounding box center [633, 61] width 340 height 17
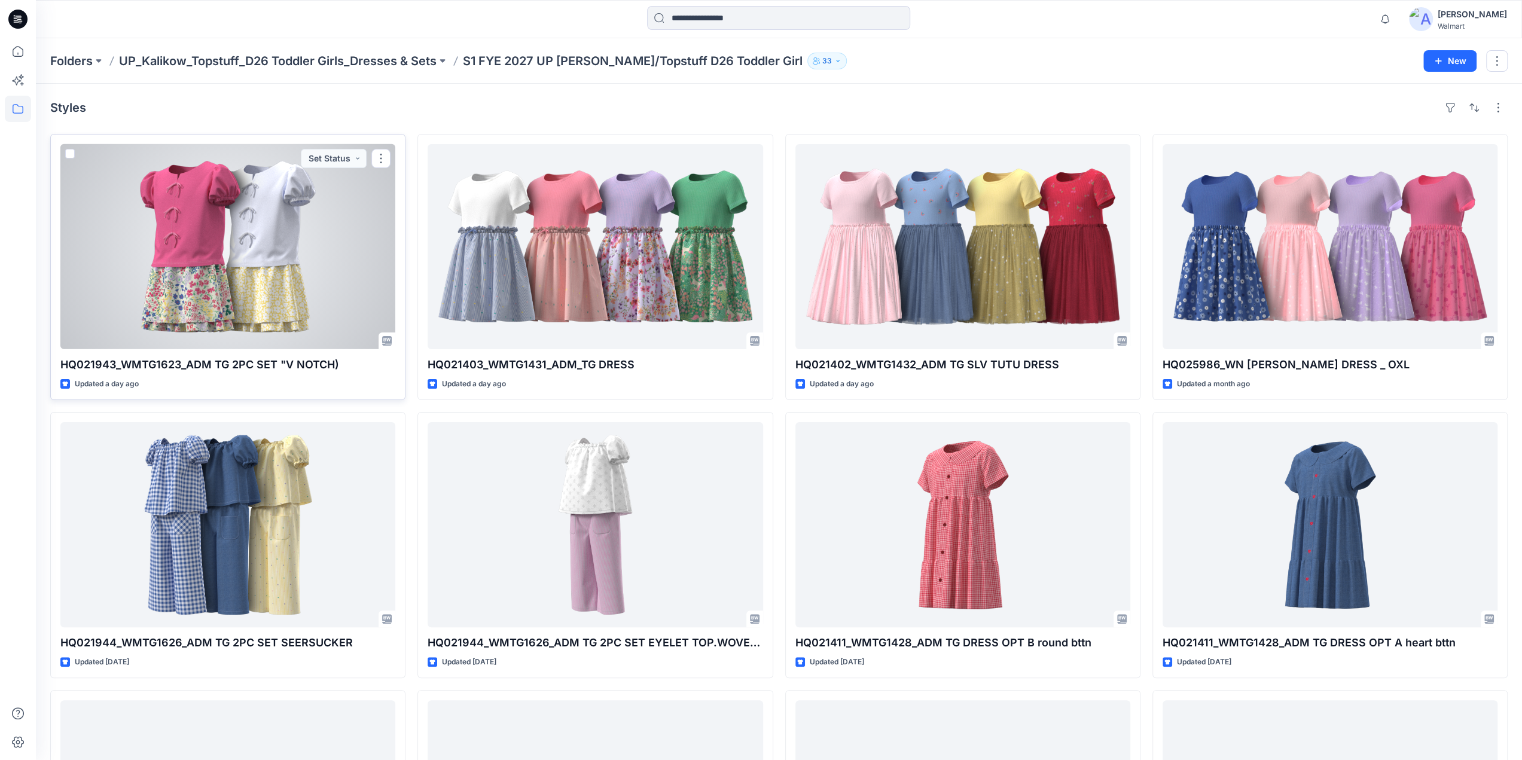
click at [250, 215] on div at bounding box center [227, 246] width 335 height 205
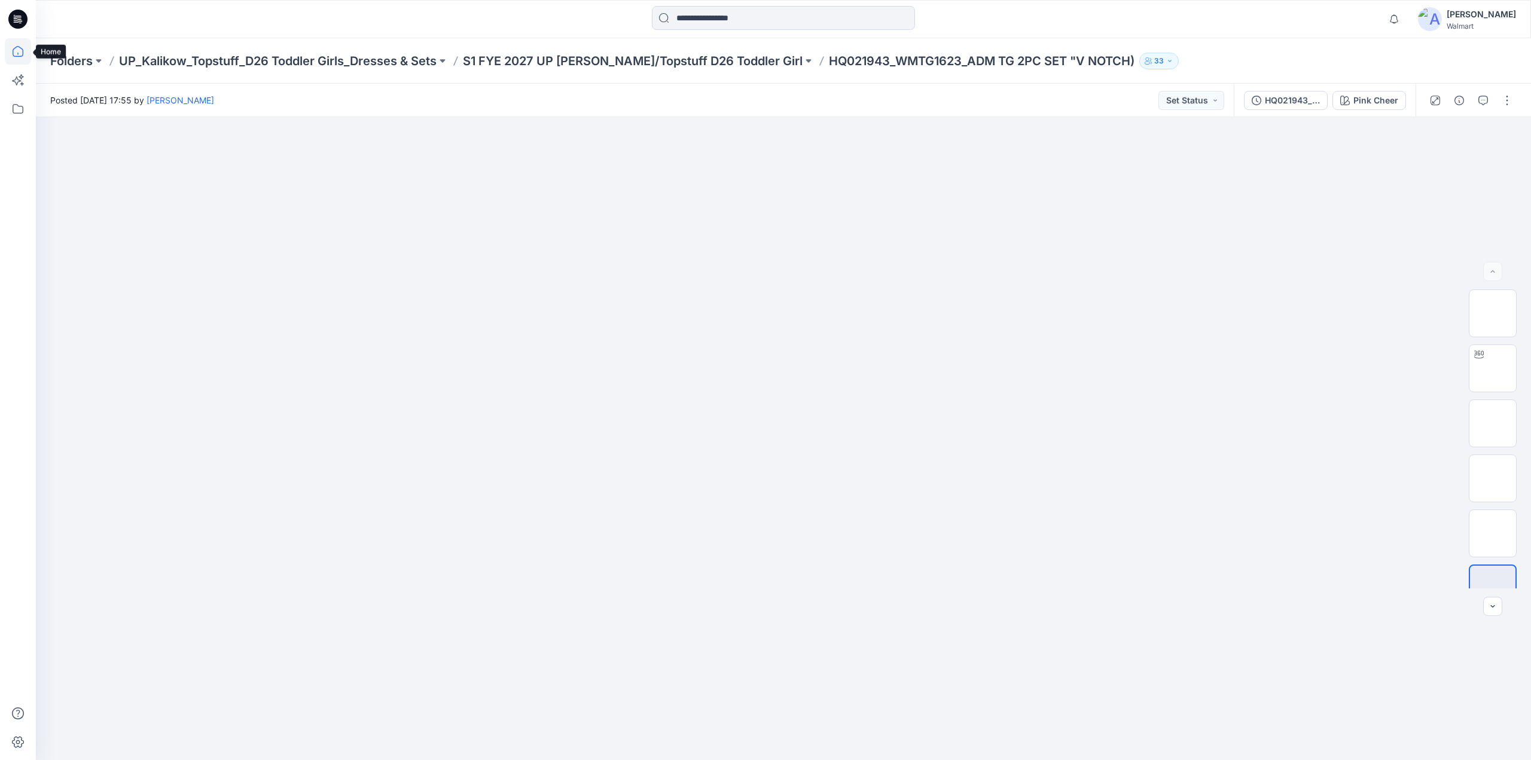
click at [20, 54] on icon at bounding box center [18, 51] width 26 height 26
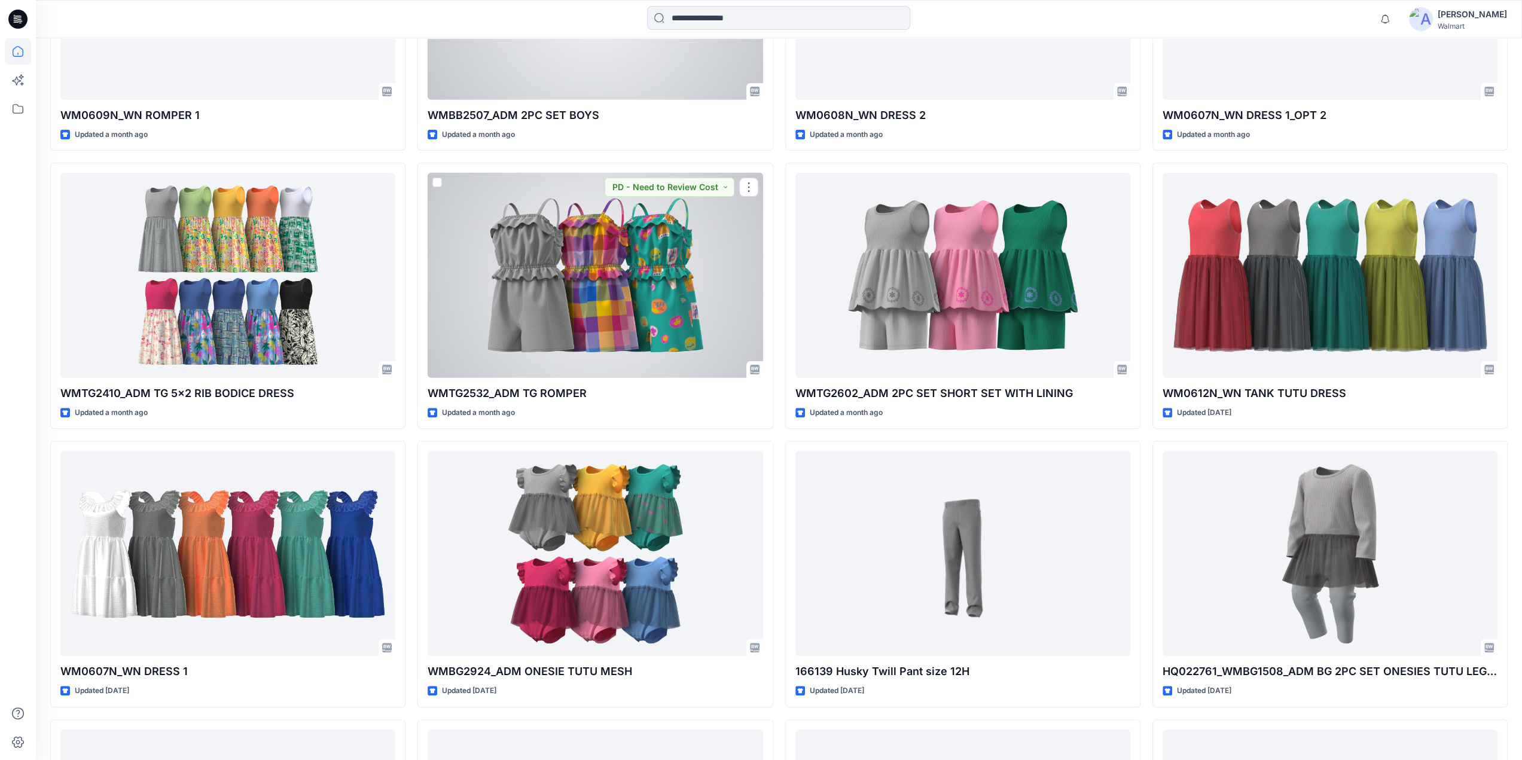
scroll to position [5585, 0]
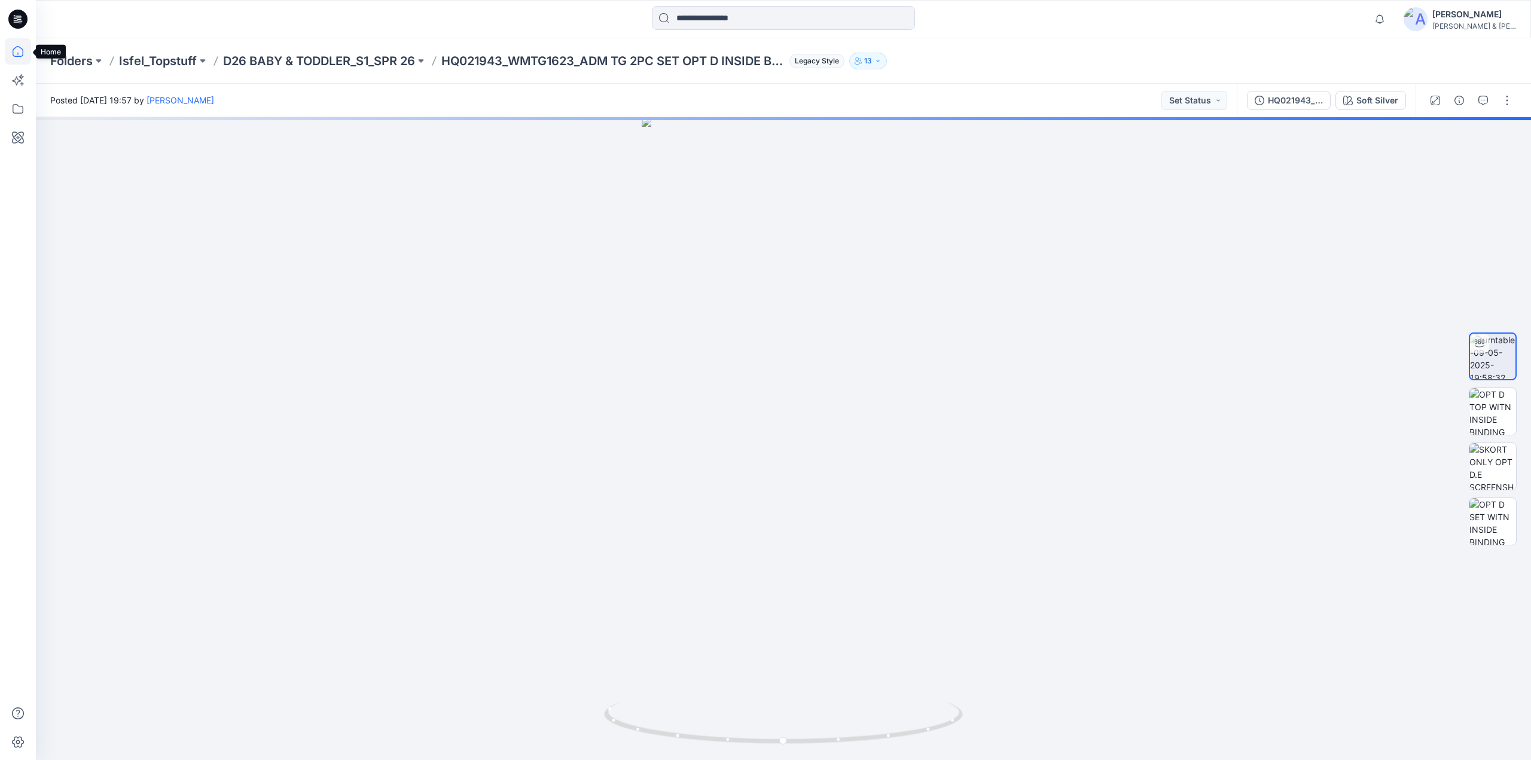
click at [17, 56] on icon at bounding box center [18, 51] width 11 height 11
